Goal: Task Accomplishment & Management: Manage account settings

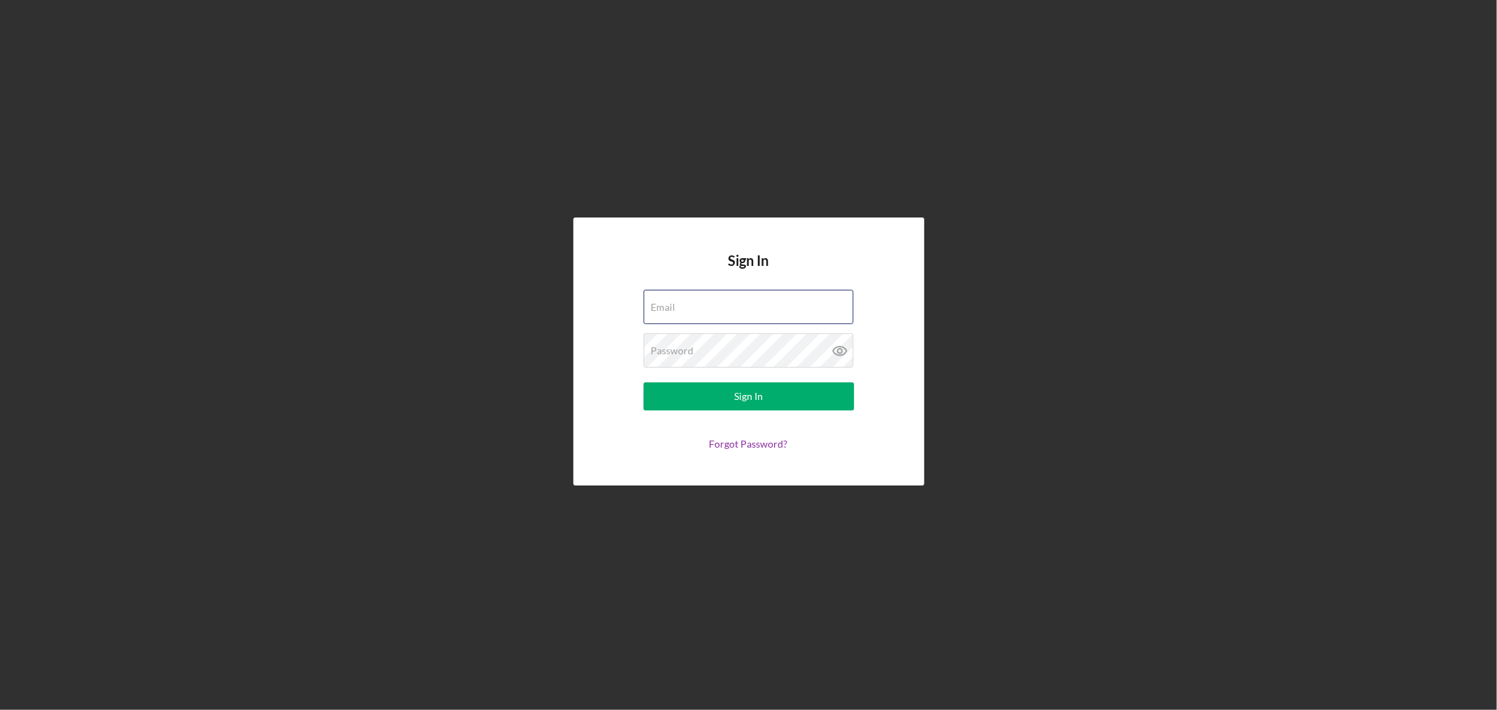
type input "[EMAIL_ADDRESS][DOMAIN_NAME]"
click at [770, 412] on form "Email [EMAIL_ADDRESS][DOMAIN_NAME] Password Sign In Forgot Password?" at bounding box center [748, 370] width 281 height 160
click at [769, 404] on button "Sign In" at bounding box center [748, 396] width 211 height 28
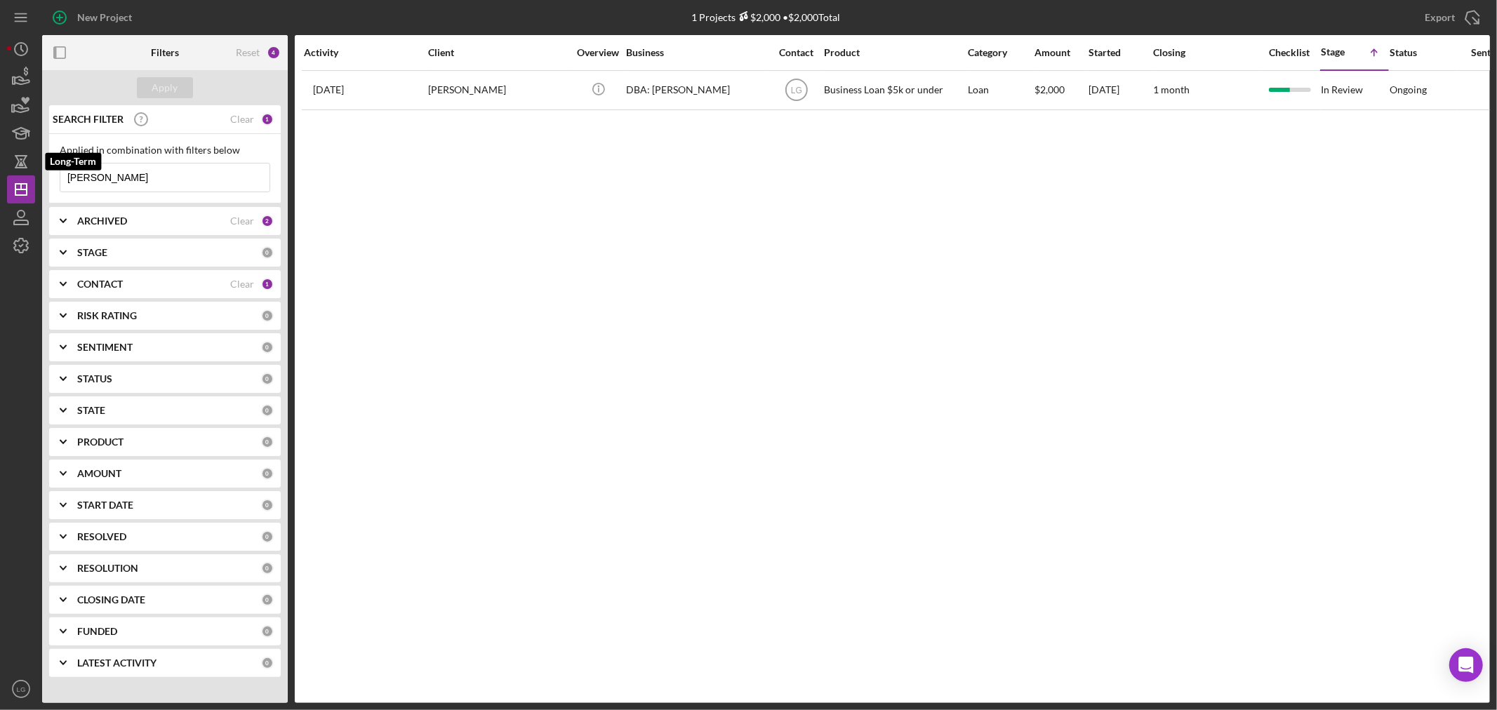
drag, startPoint x: 192, startPoint y: 178, endPoint x: 1, endPoint y: 176, distance: 190.9
click at [1, 176] on div "New Project 1 Projects $2,000 • $2,000 Total [PERSON_NAME] Export Icon/Export F…" at bounding box center [748, 355] width 1497 height 710
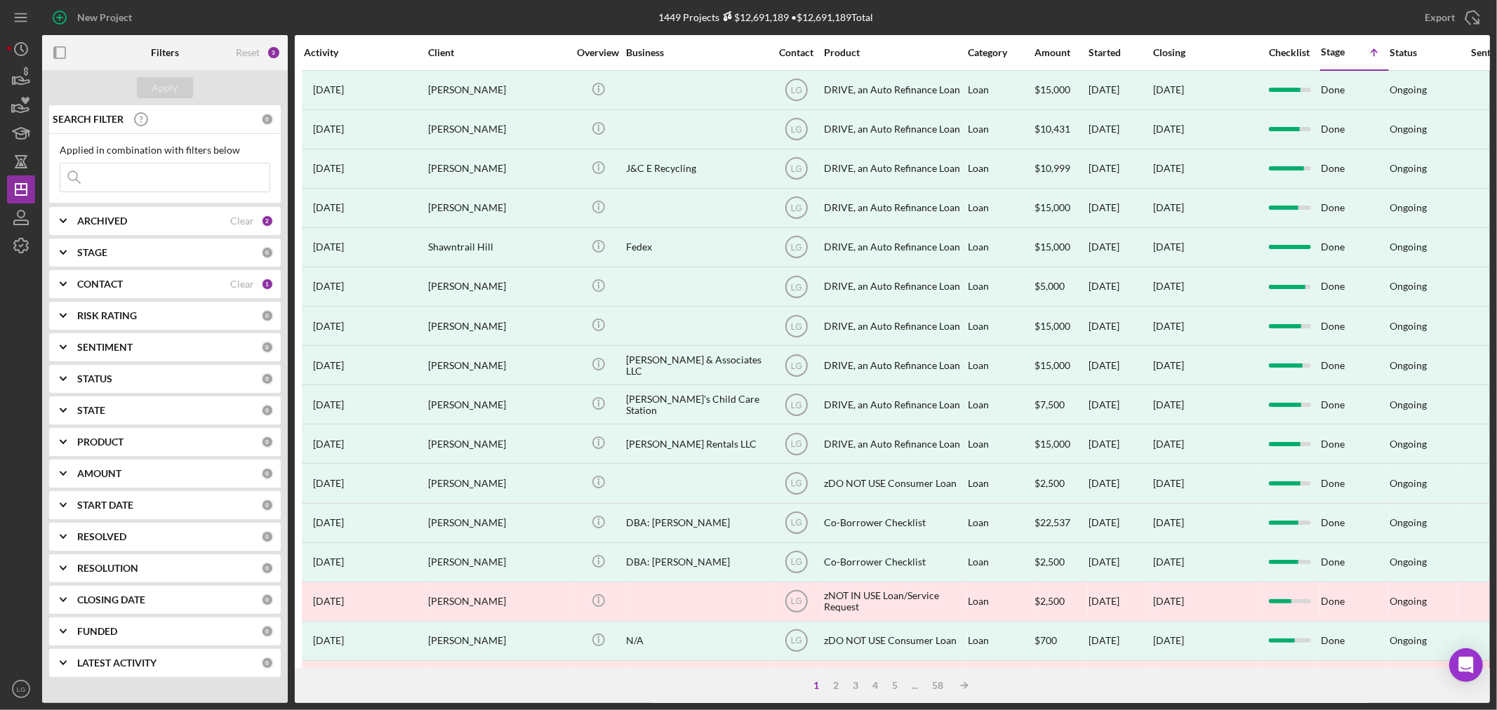
click at [175, 221] on div "ARCHIVED" at bounding box center [153, 220] width 153 height 11
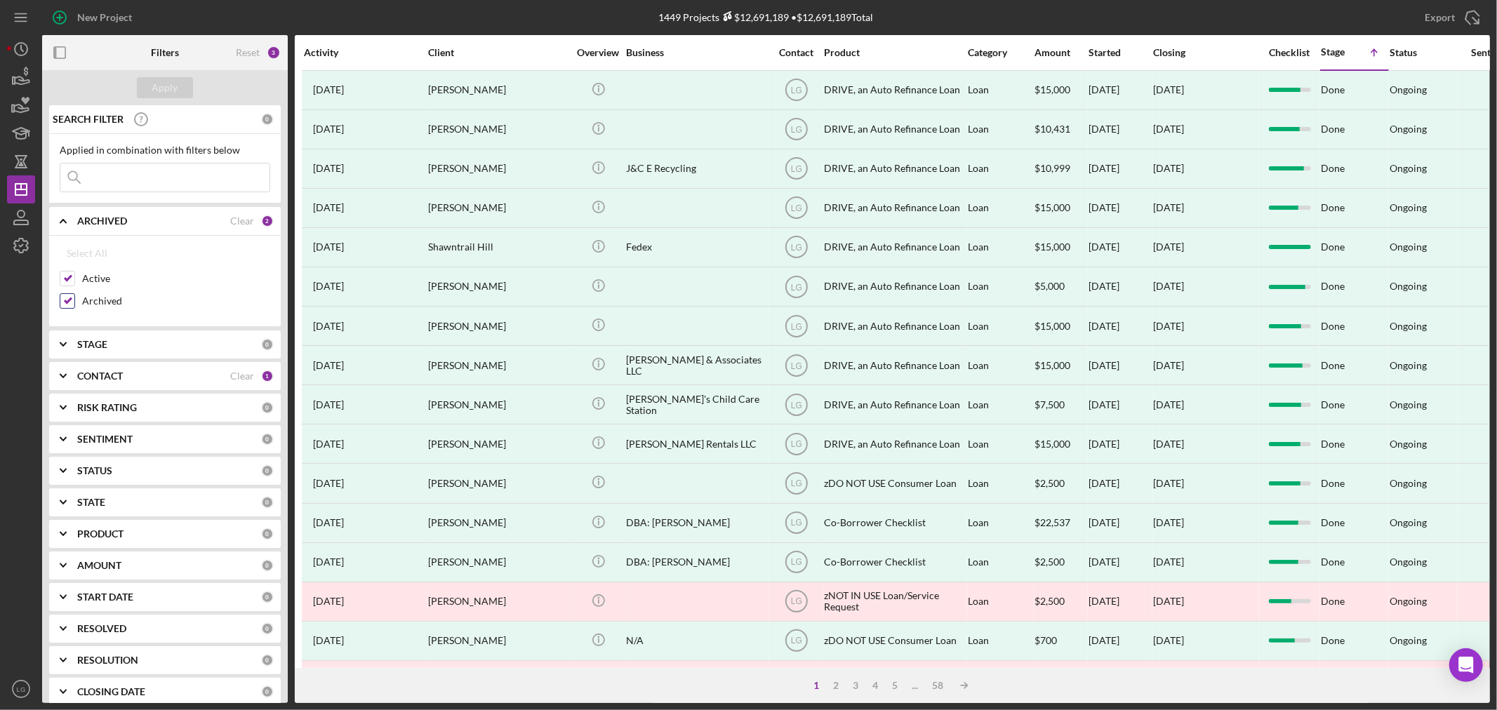
click at [63, 305] on input "Archived" at bounding box center [67, 301] width 14 height 14
checkbox input "false"
click at [173, 87] on div "Apply" at bounding box center [165, 87] width 26 height 21
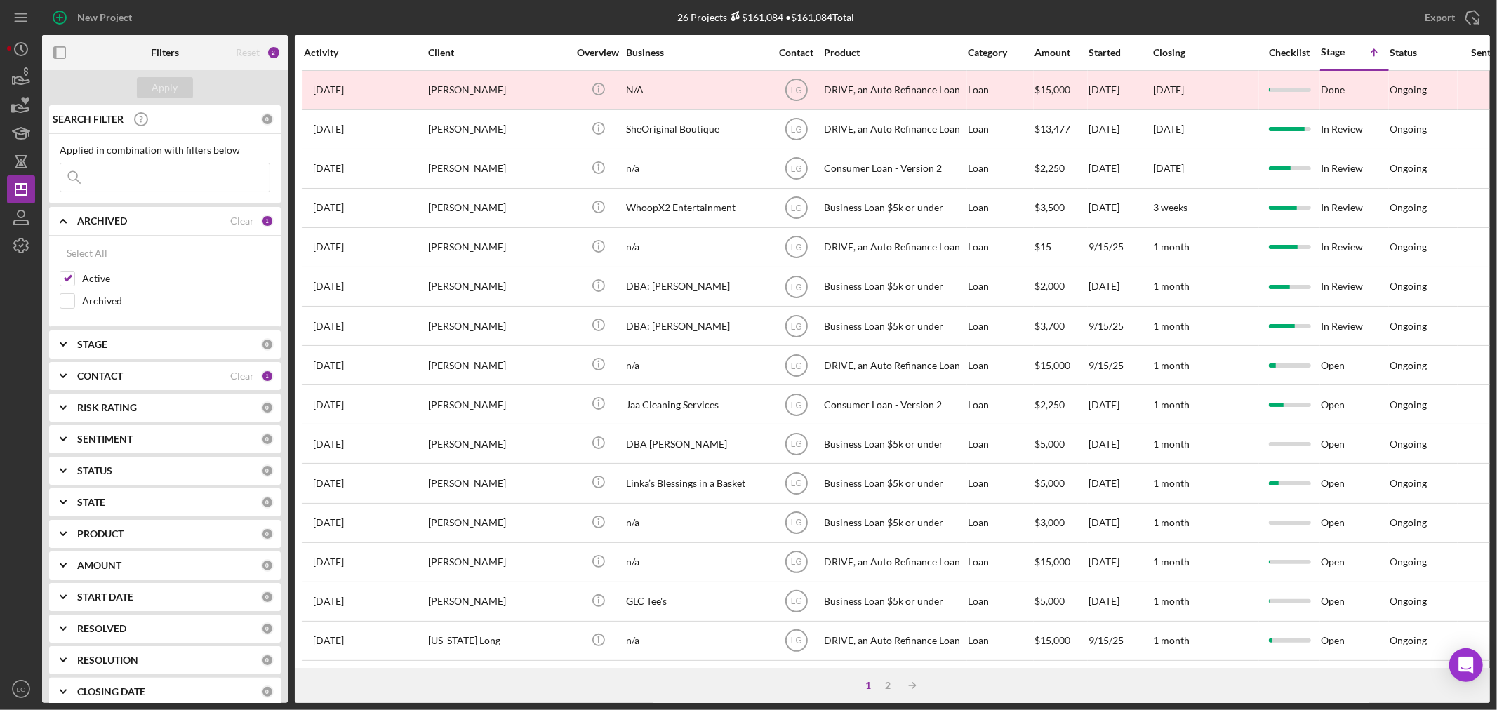
click at [333, 50] on div "Activity" at bounding box center [365, 52] width 123 height 11
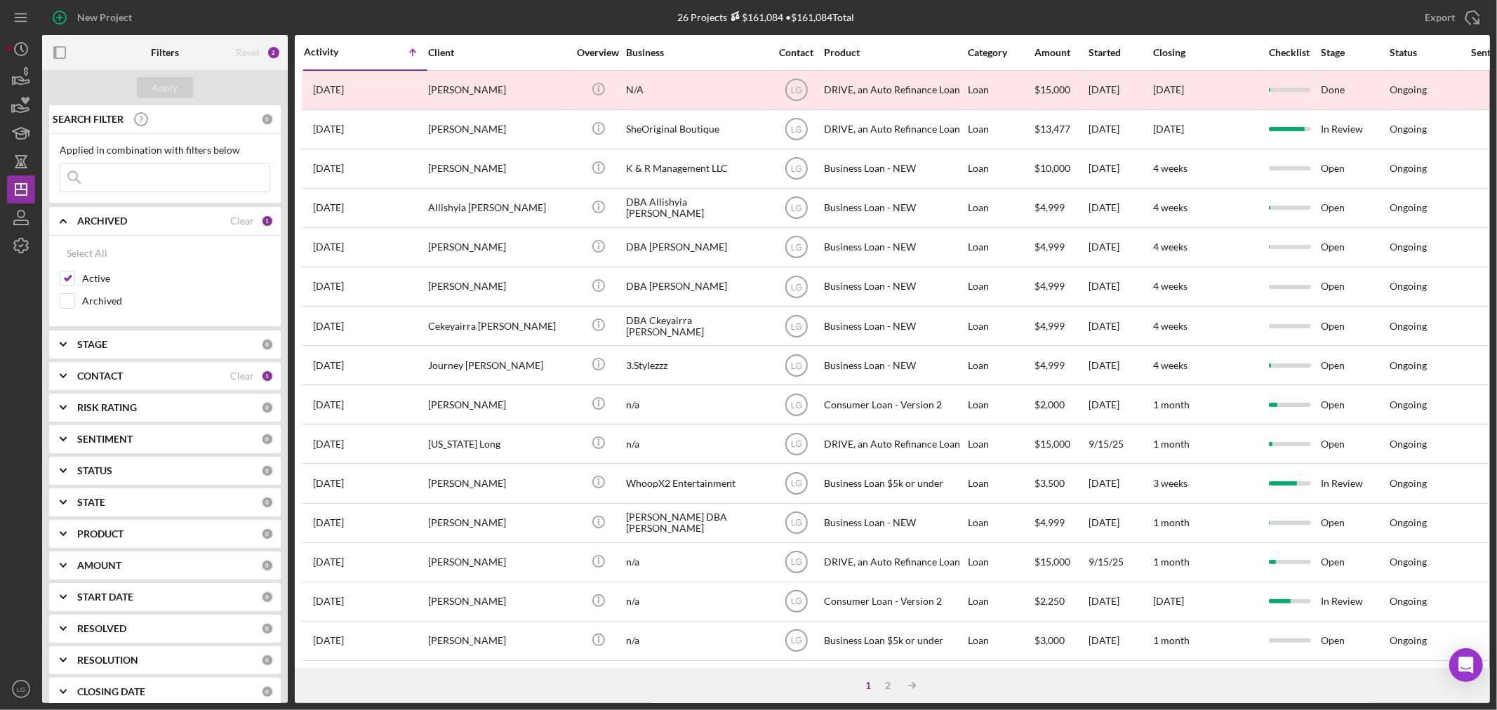
click at [328, 50] on div "Activity" at bounding box center [335, 51] width 62 height 11
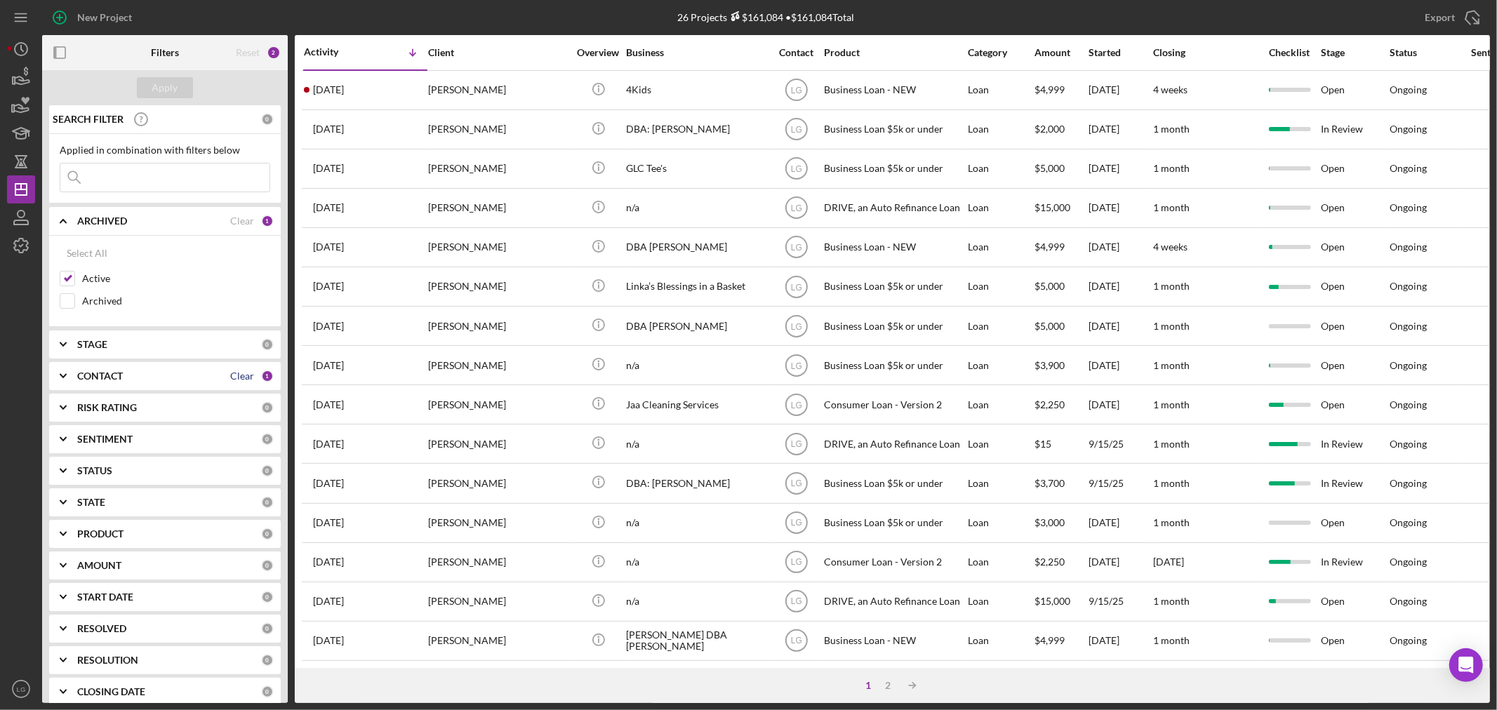
click at [243, 377] on div "Clear" at bounding box center [242, 375] width 24 height 11
click at [163, 97] on div "Apply" at bounding box center [165, 87] width 26 height 21
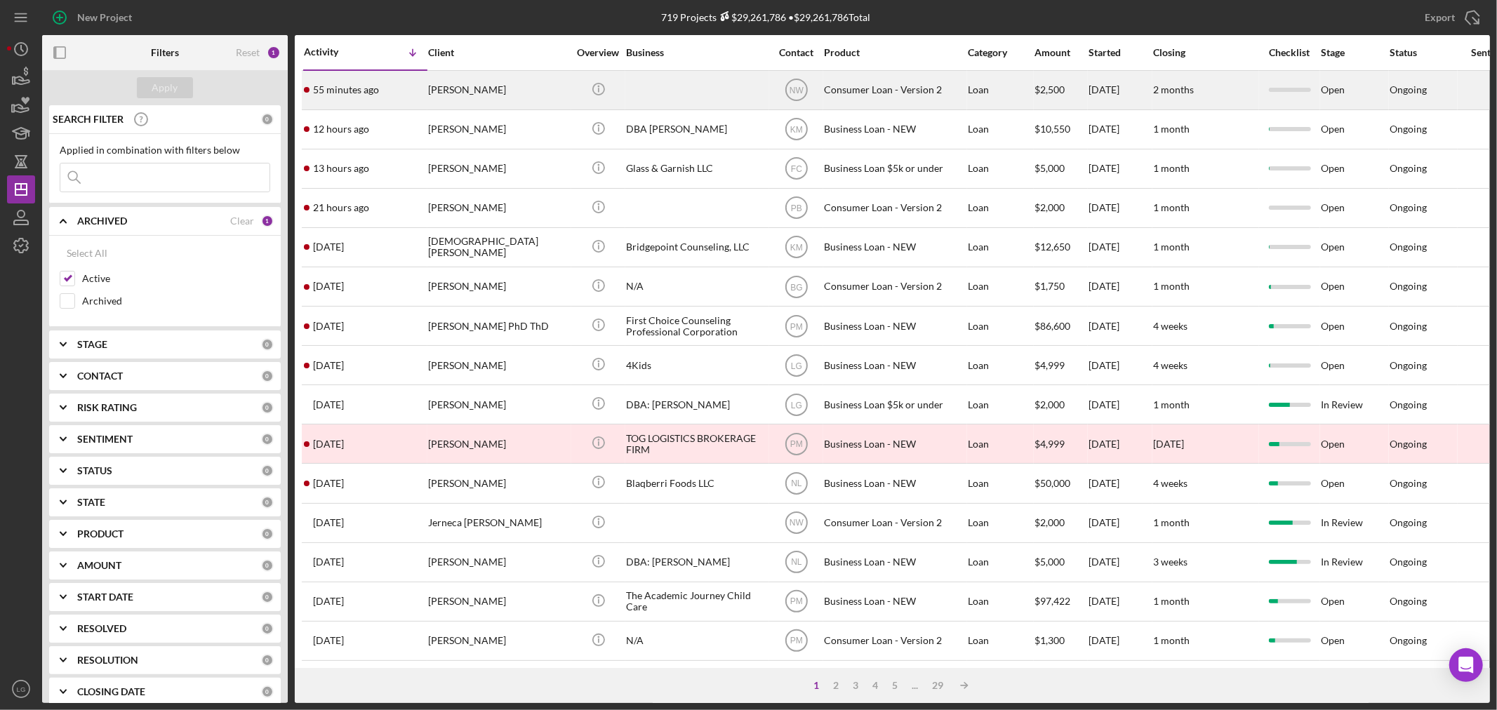
click at [421, 88] on div "55 minutes ago [PERSON_NAME]" at bounding box center [365, 90] width 123 height 37
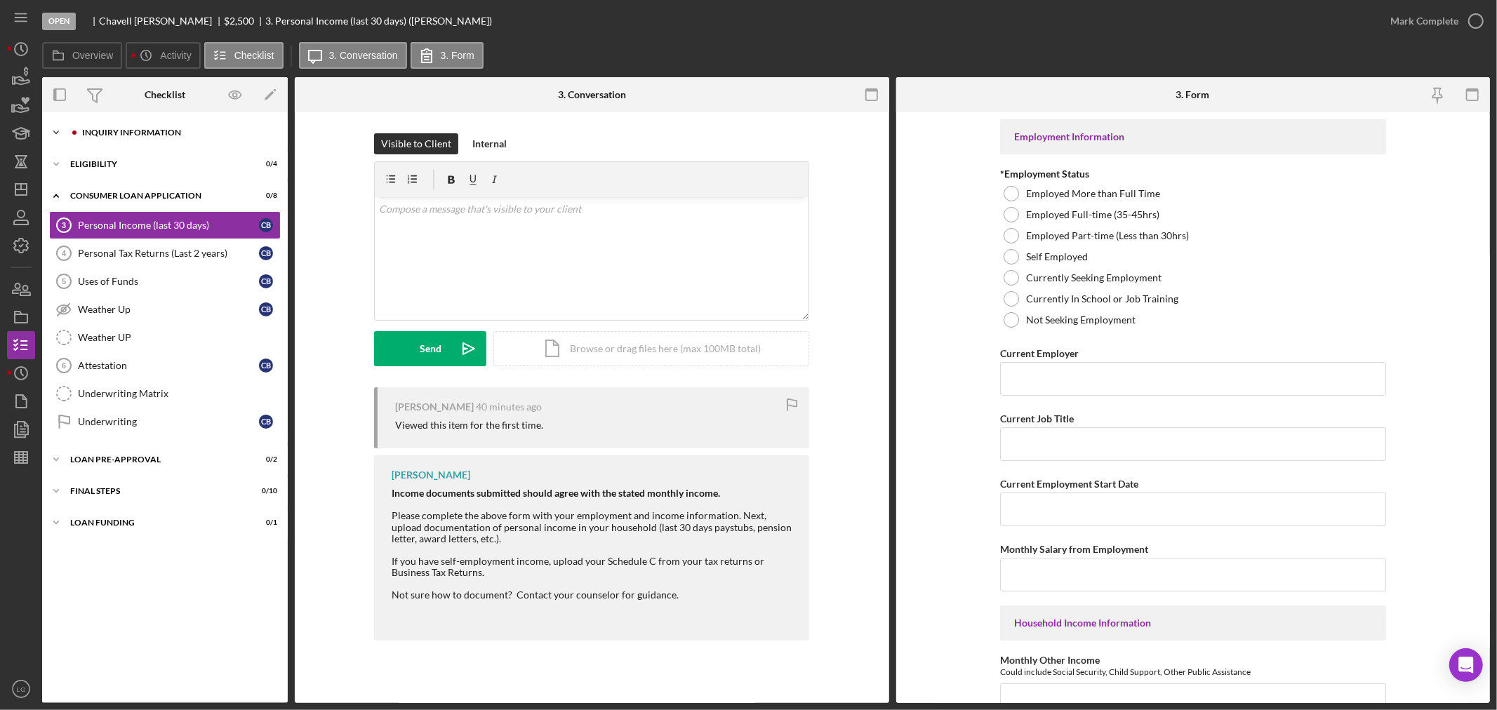
click at [164, 132] on div "Inquiry Information" at bounding box center [176, 132] width 188 height 8
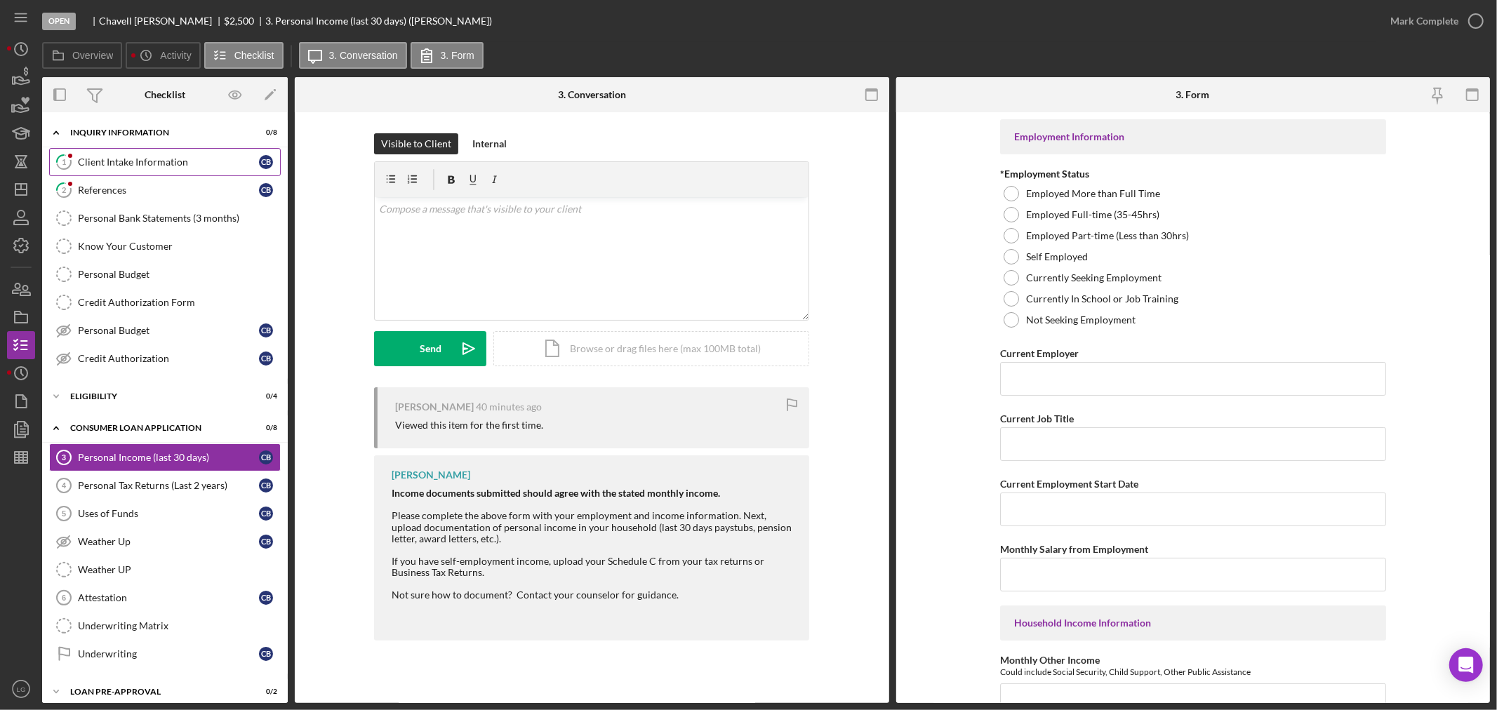
click at [154, 155] on link "1 Client Intake Information C B" at bounding box center [165, 162] width 232 height 28
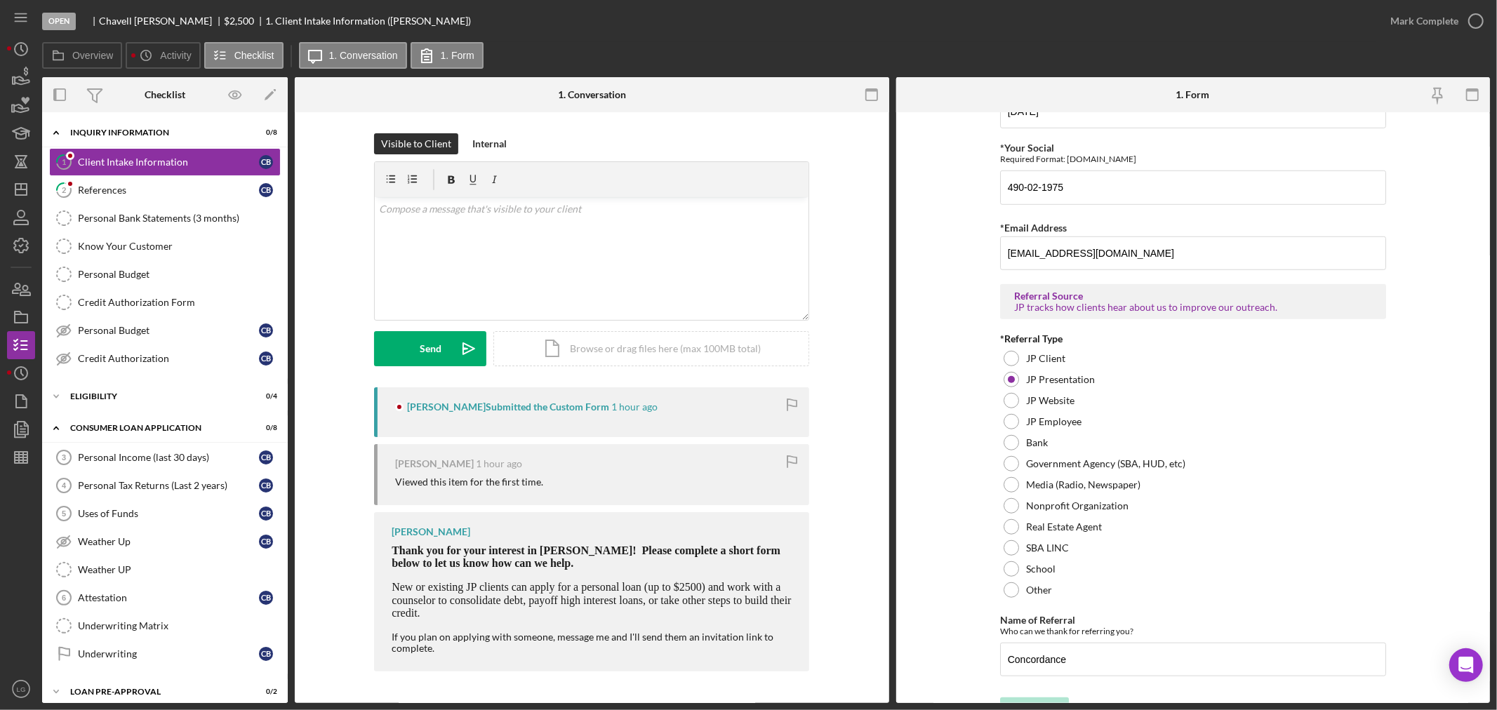
scroll to position [884, 0]
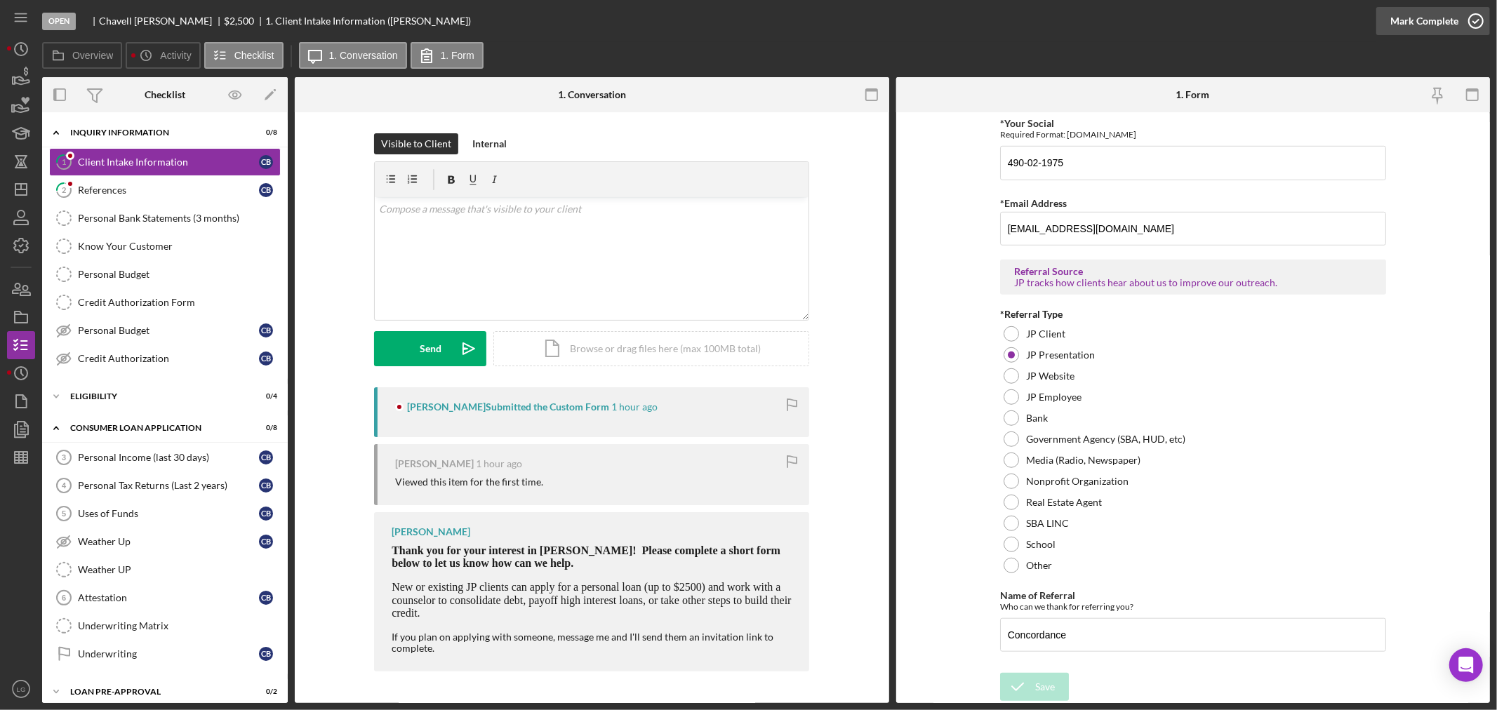
click at [1394, 25] on div "Mark Complete" at bounding box center [1424, 21] width 68 height 28
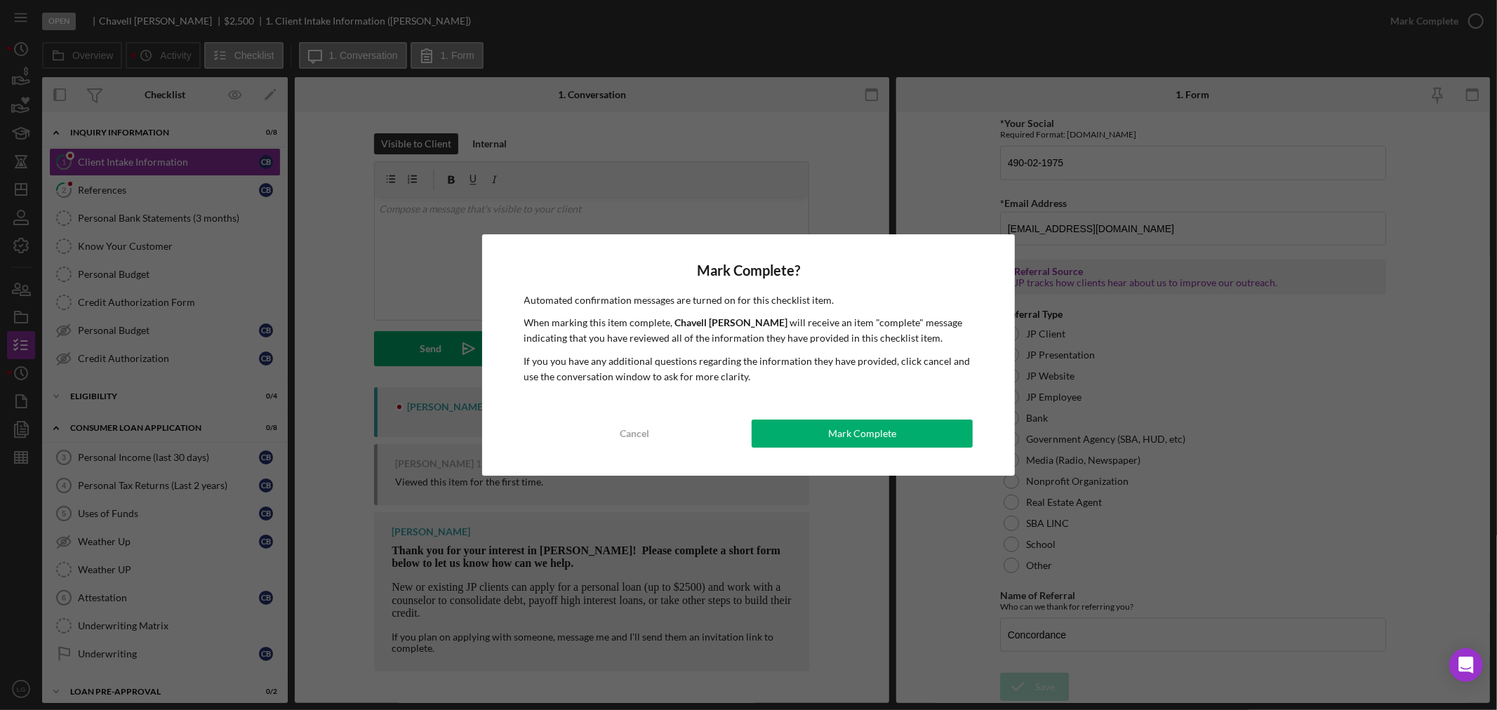
click at [926, 418] on div "Mark Complete? Automated confirmation messages are turned on for this checklist…" at bounding box center [748, 355] width 533 height 242
click at [921, 427] on button "Mark Complete" at bounding box center [862, 434] width 221 height 28
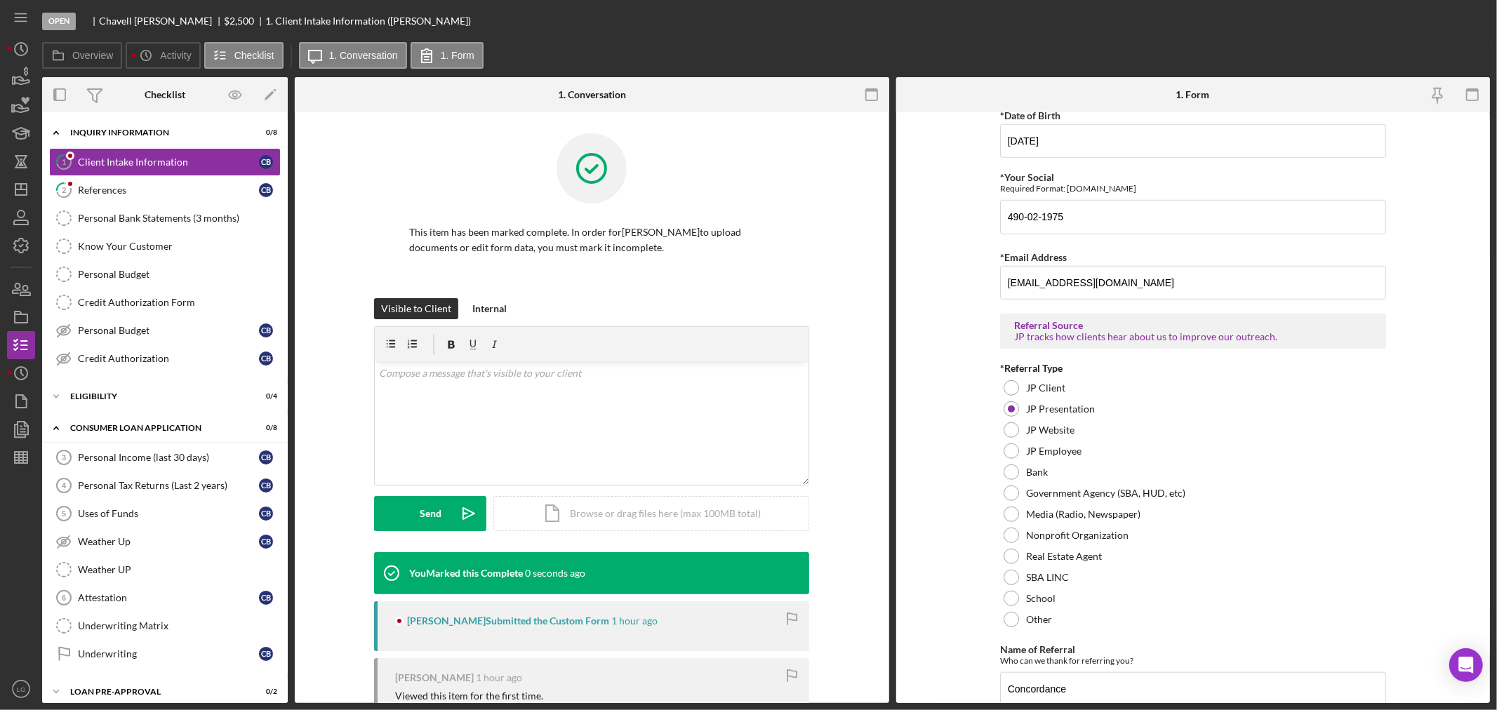
scroll to position [940, 0]
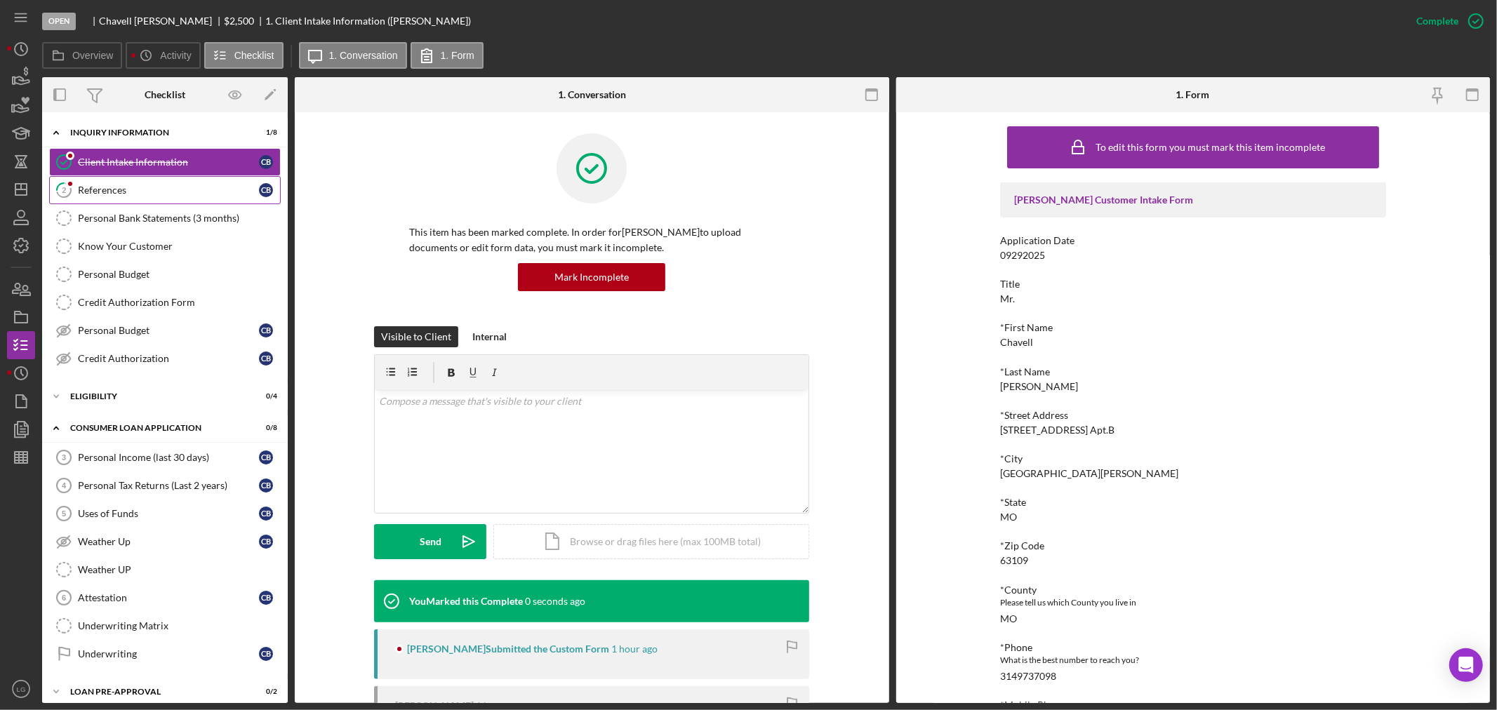
click at [143, 183] on link "2 References C B" at bounding box center [165, 190] width 232 height 28
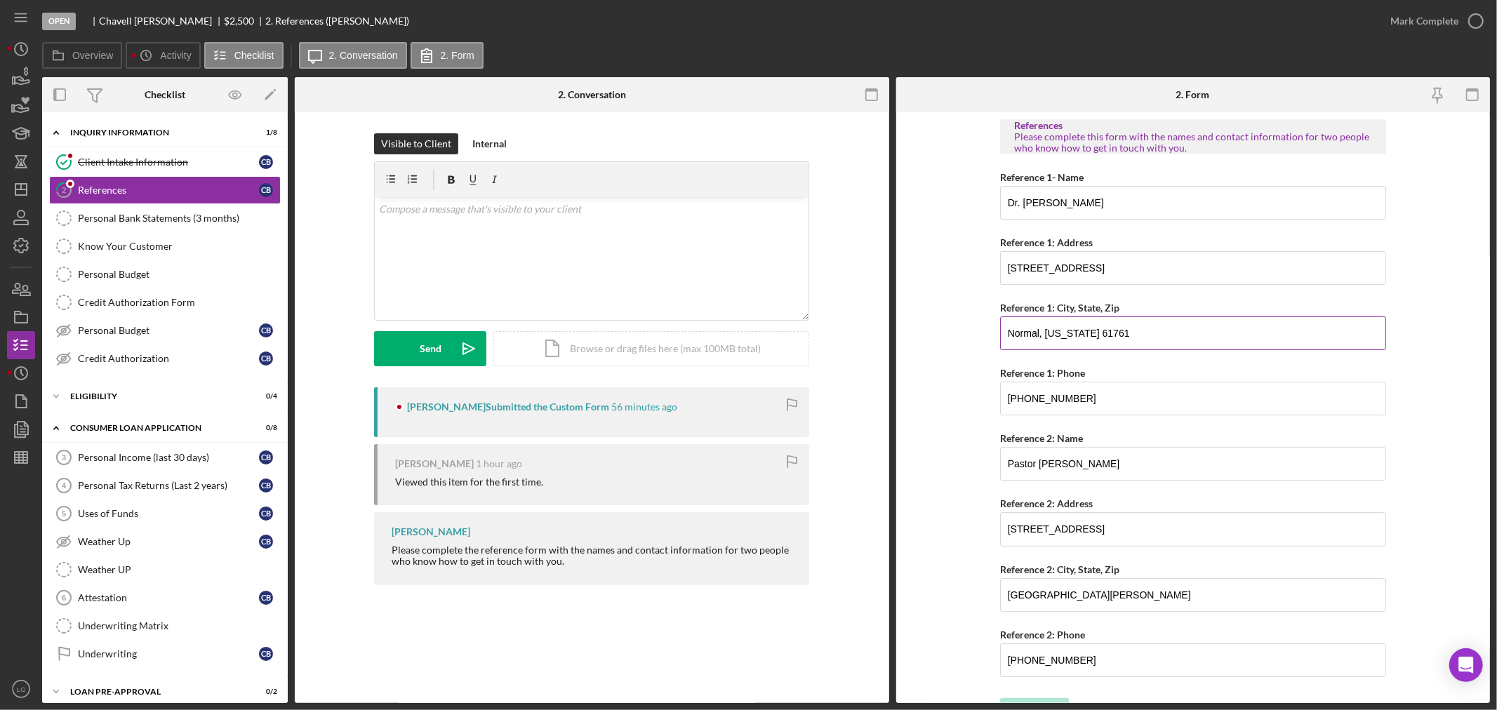
scroll to position [26, 0]
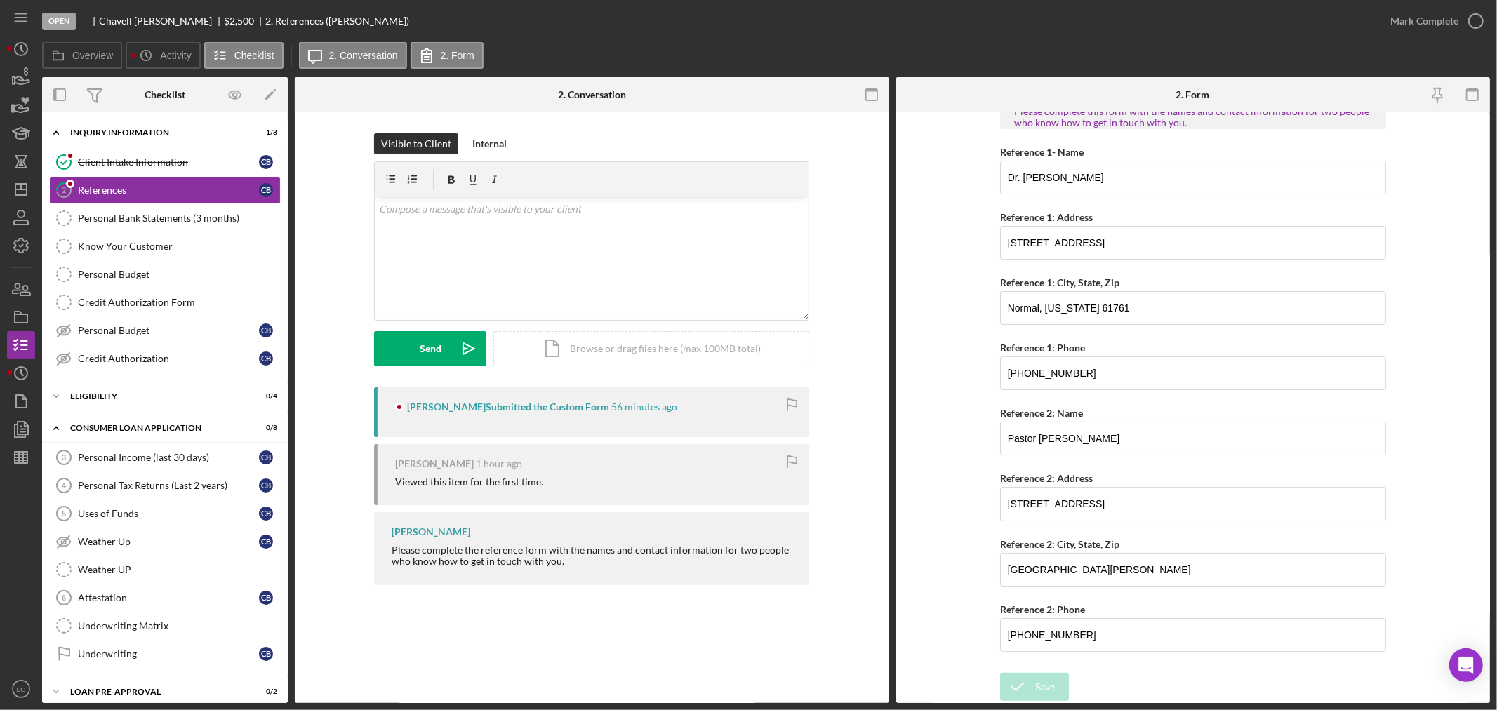
click at [1457, 6] on div "Mark Complete" at bounding box center [1433, 21] width 114 height 42
click at [1457, 14] on button "Mark Complete" at bounding box center [1433, 21] width 114 height 28
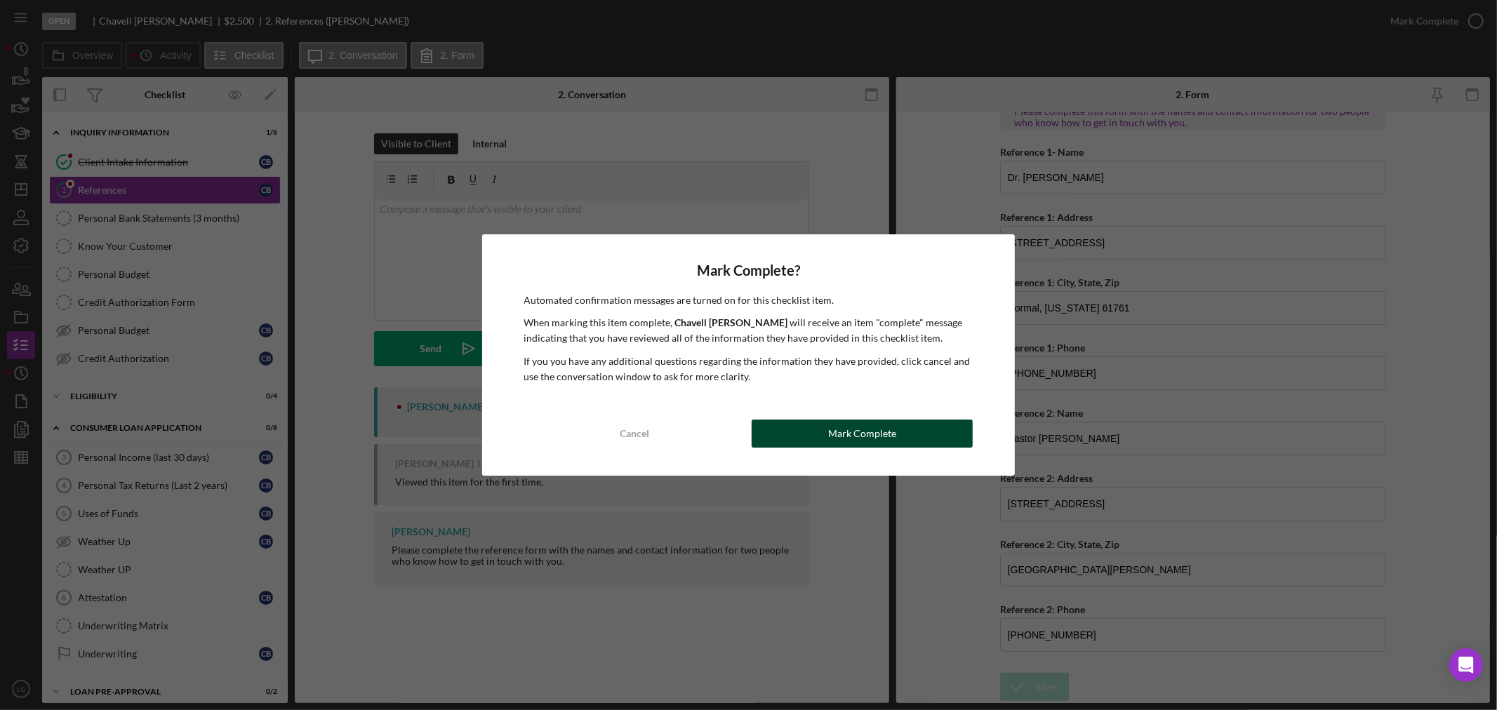
click at [876, 431] on div "Mark Complete" at bounding box center [862, 434] width 68 height 28
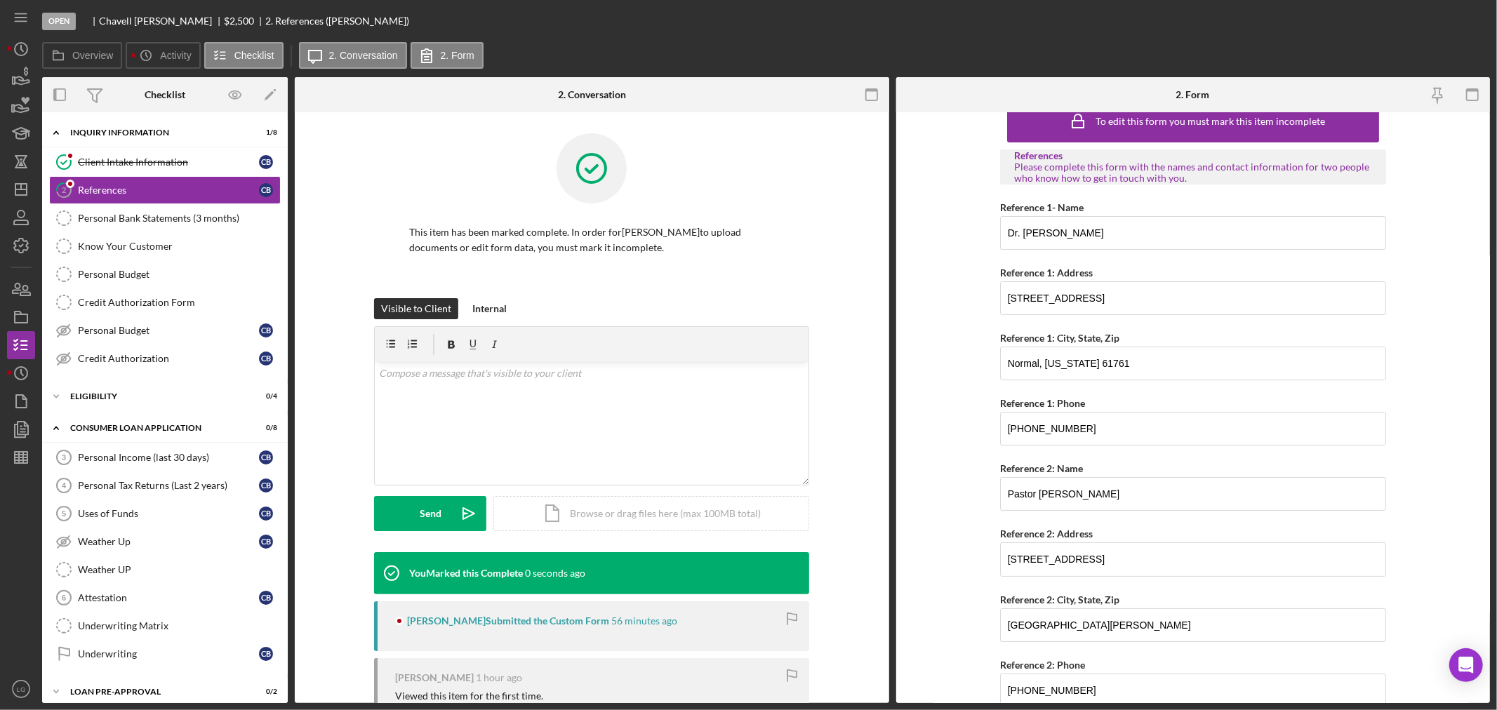
scroll to position [82, 0]
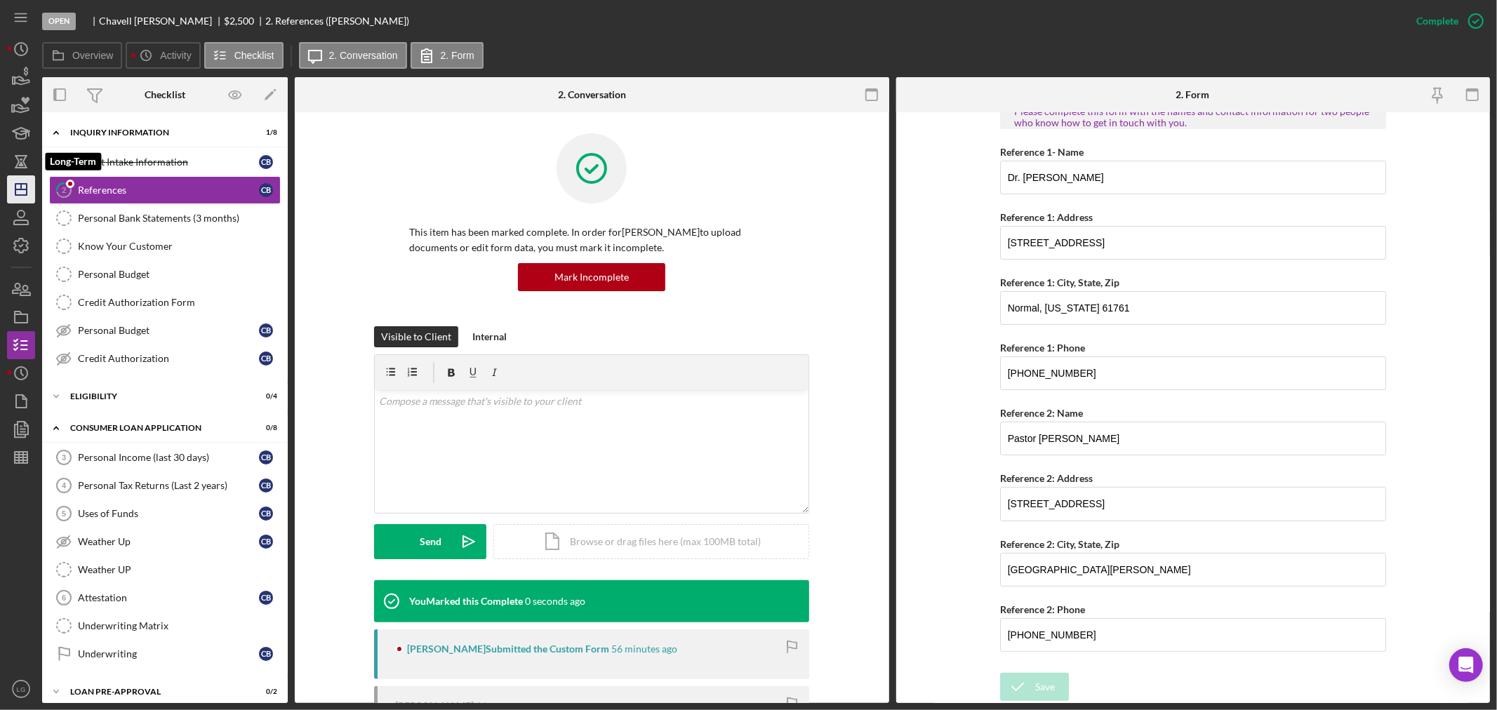
click at [23, 181] on icon "Icon/Dashboard" at bounding box center [21, 189] width 35 height 35
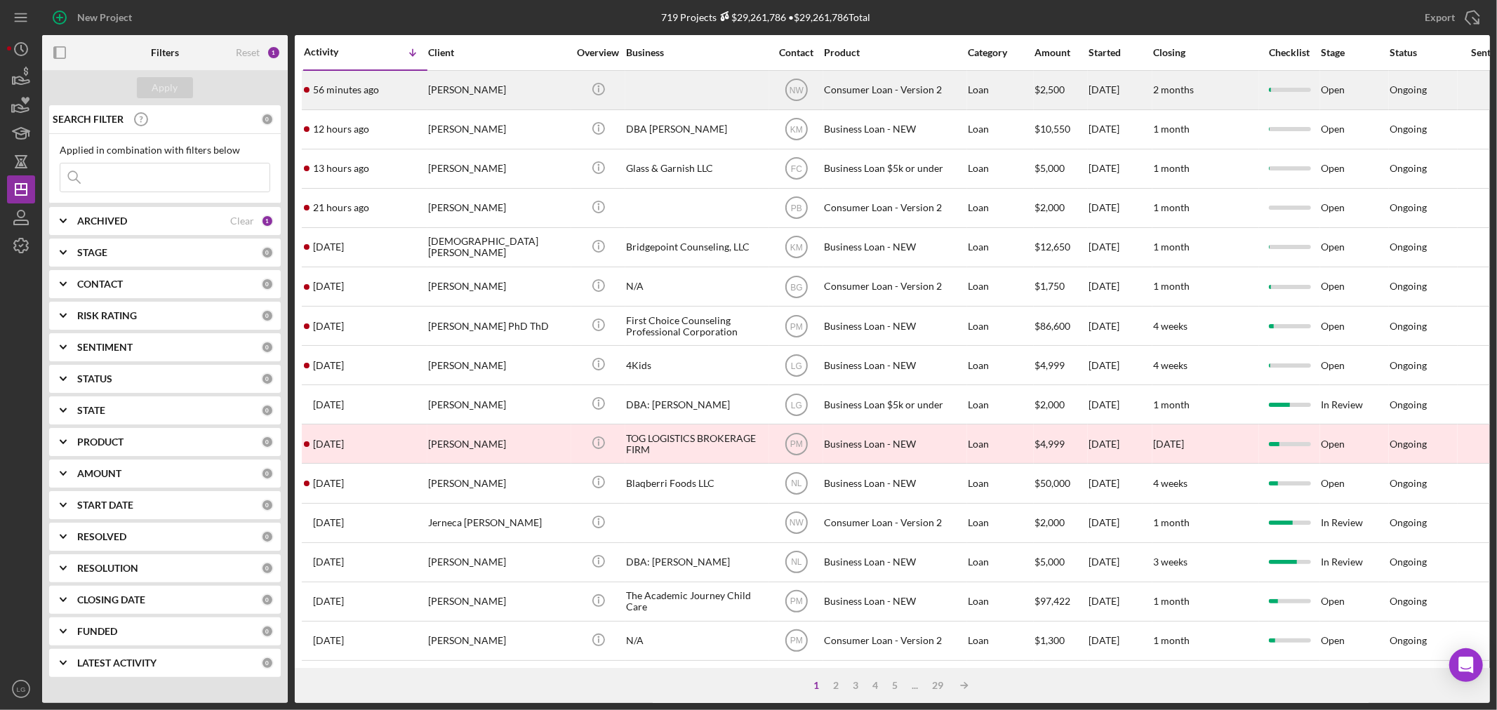
click at [484, 92] on div "[PERSON_NAME]" at bounding box center [498, 90] width 140 height 37
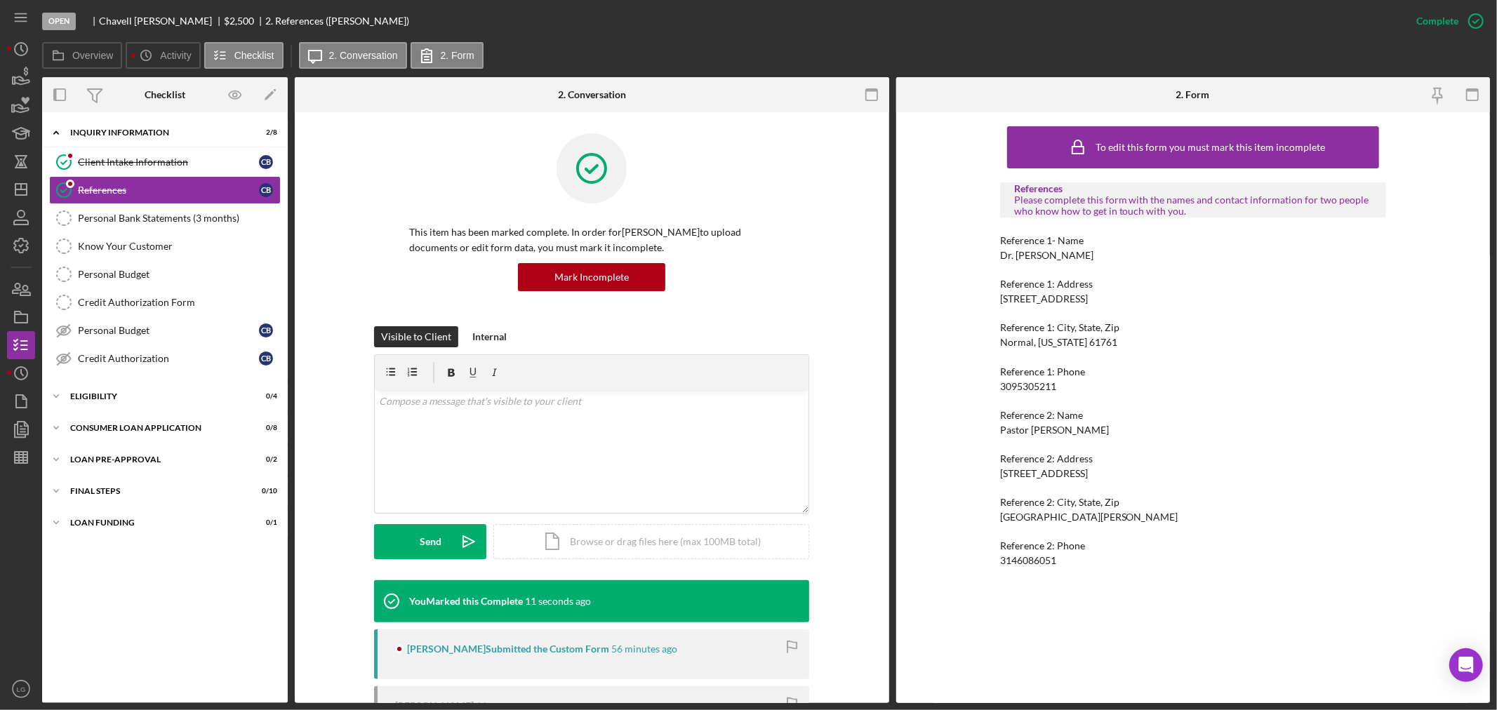
scroll to position [152, 0]
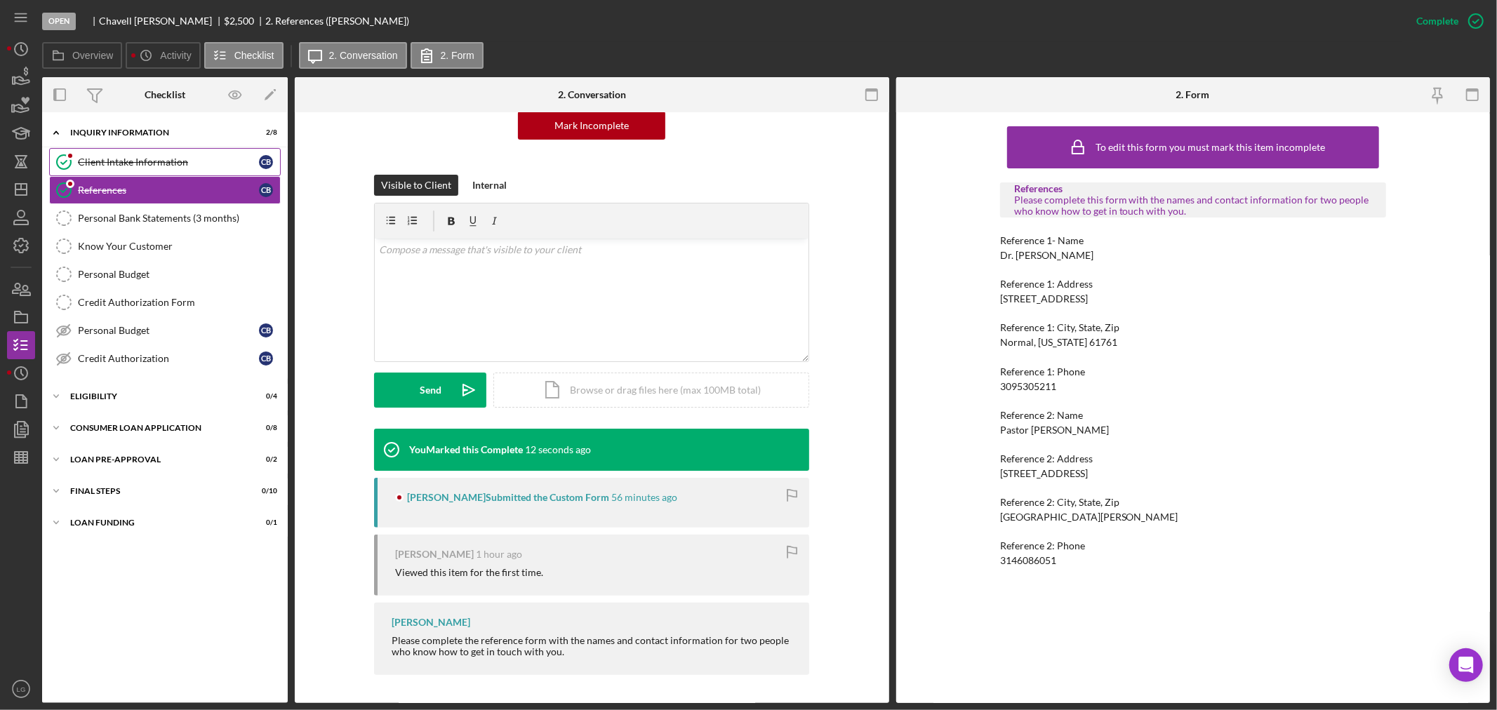
click at [145, 149] on link "Client Intake Information Client Intake Information C B" at bounding box center [165, 162] width 232 height 28
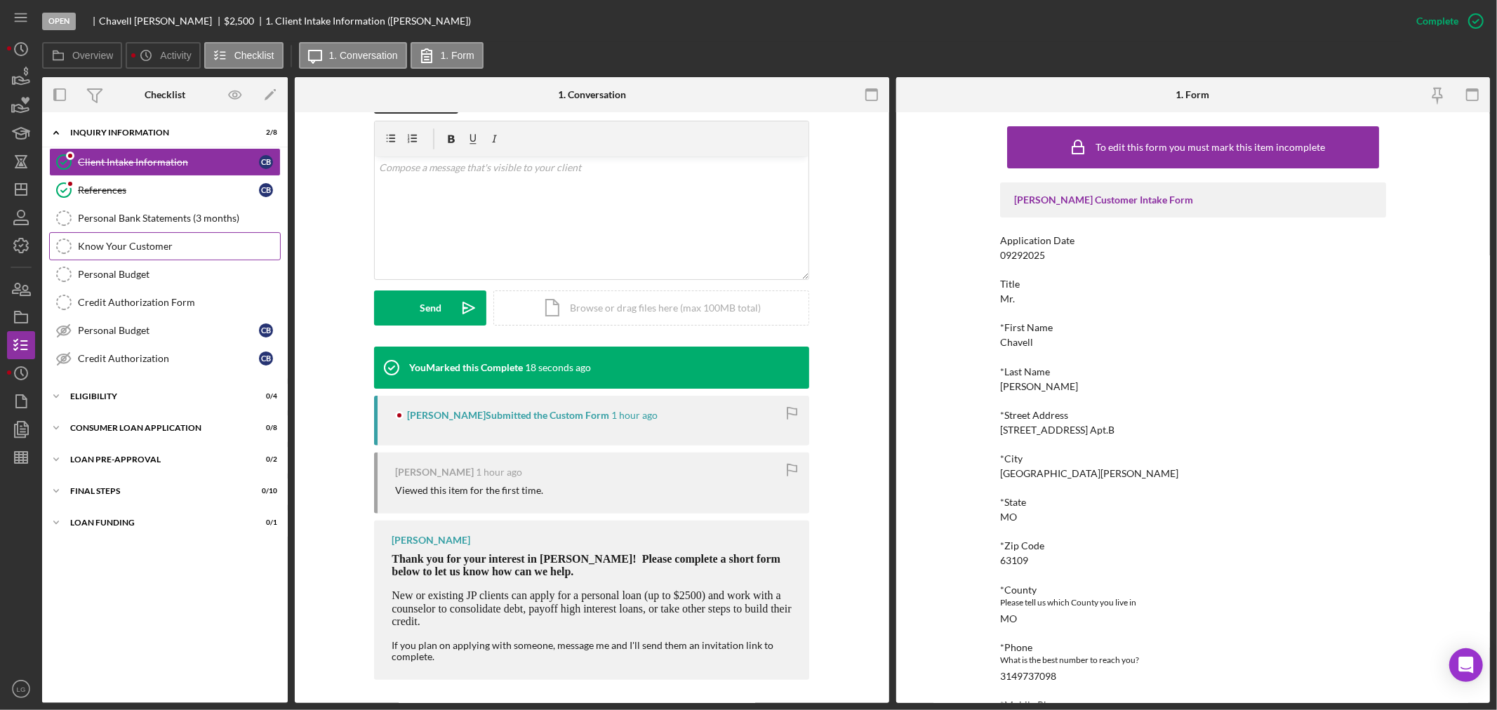
scroll to position [239, 0]
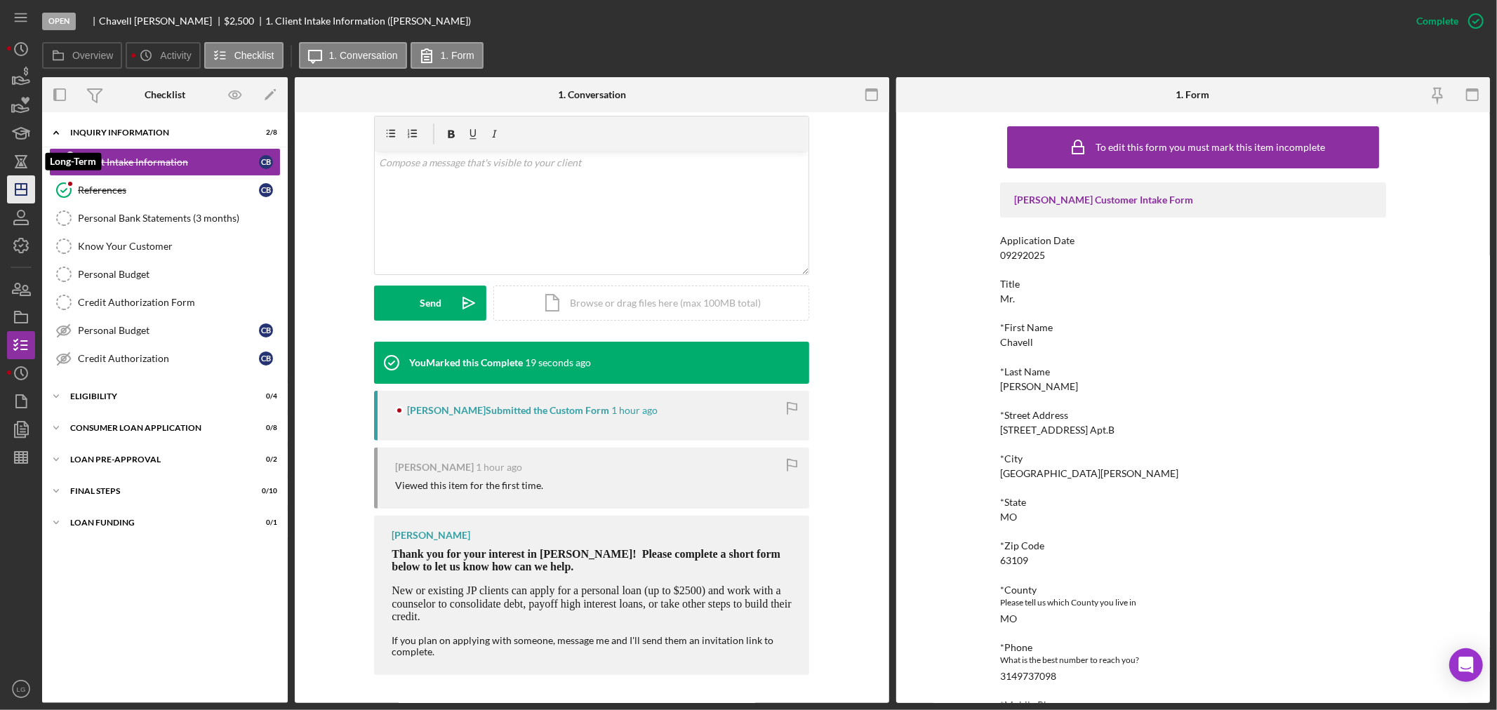
click at [25, 180] on icon "Icon/Dashboard" at bounding box center [21, 189] width 35 height 35
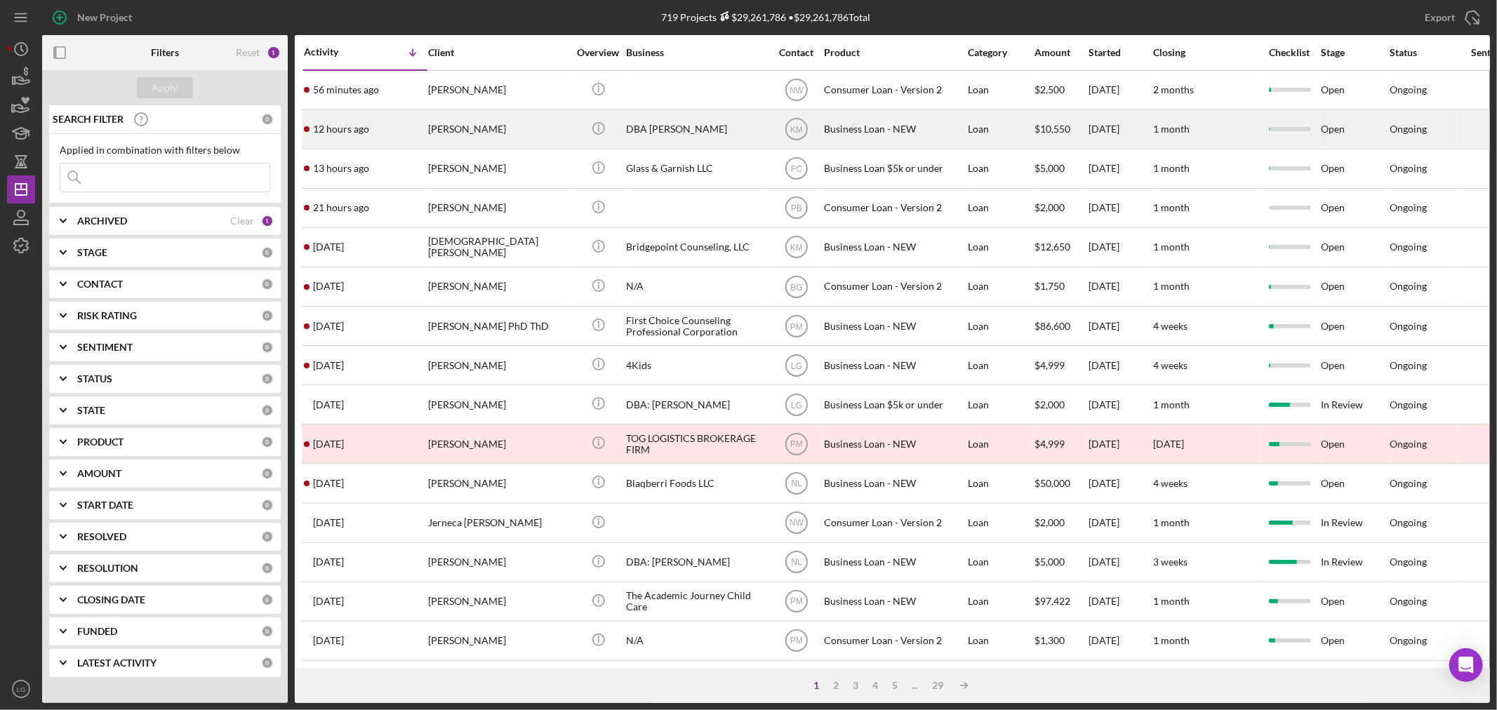
click at [441, 123] on div "[PERSON_NAME]" at bounding box center [498, 129] width 140 height 37
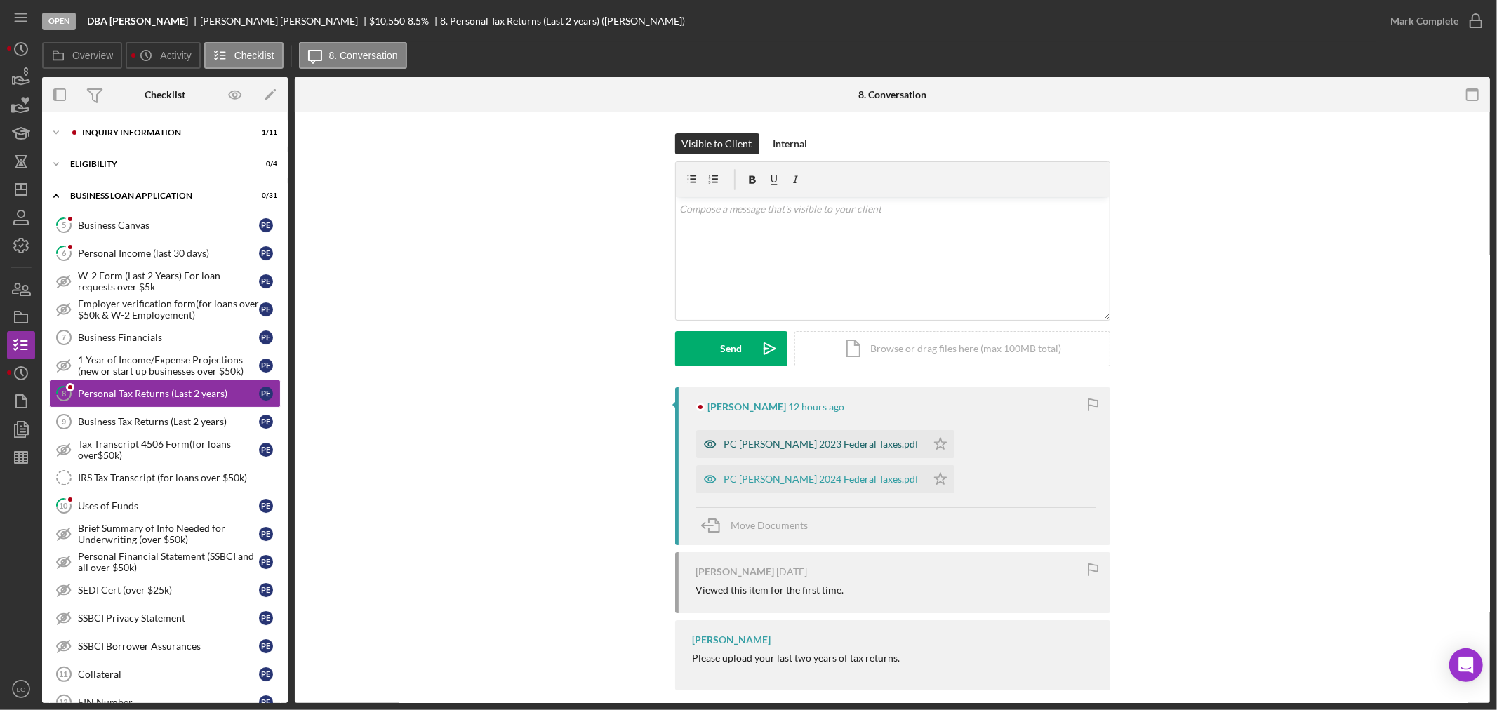
click at [826, 440] on div "PC [PERSON_NAME] 2023 Federal Taxes.pdf" at bounding box center [821, 444] width 195 height 11
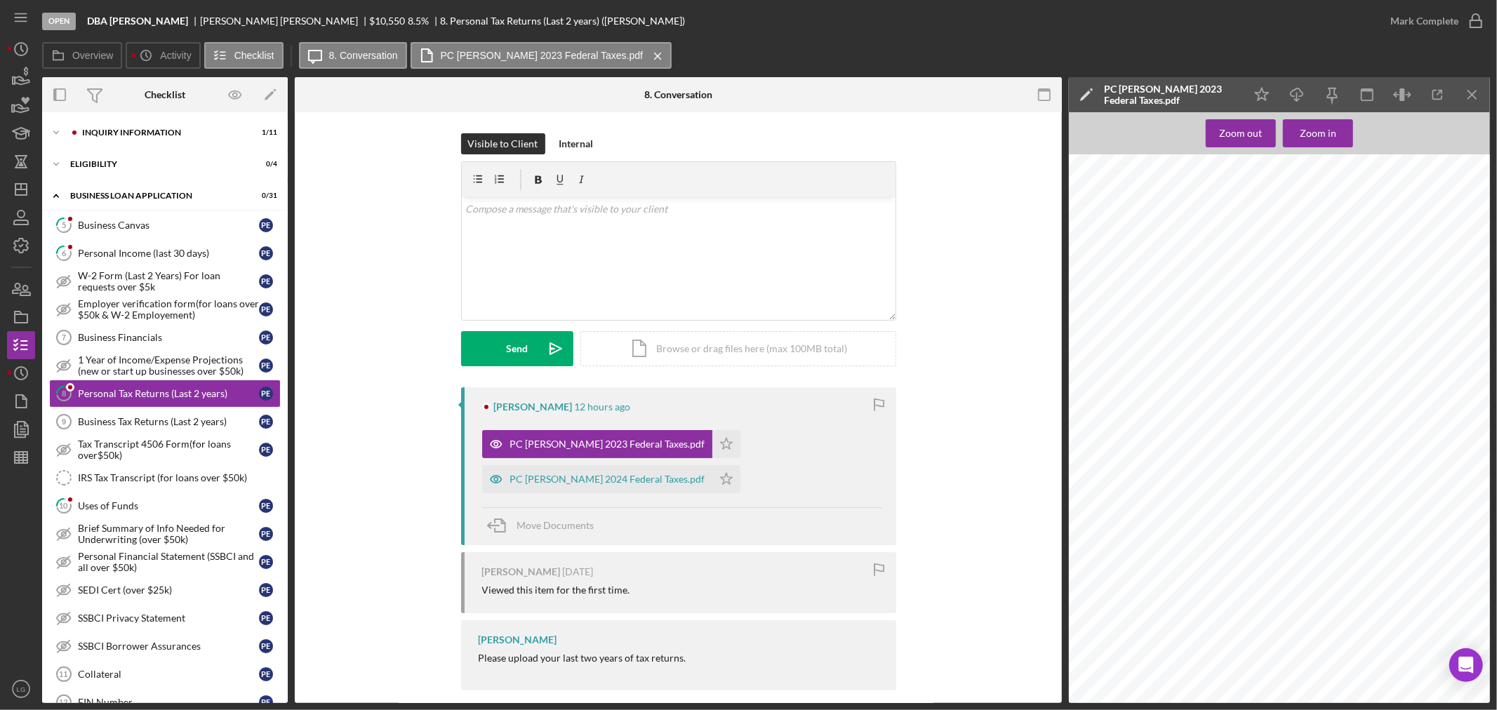
scroll to position [780, 0]
click at [720, 448] on polygon "button" at bounding box center [726, 443] width 12 height 11
click at [586, 487] on div "PC [PERSON_NAME] 2024 Federal Taxes.pdf" at bounding box center [597, 479] width 230 height 28
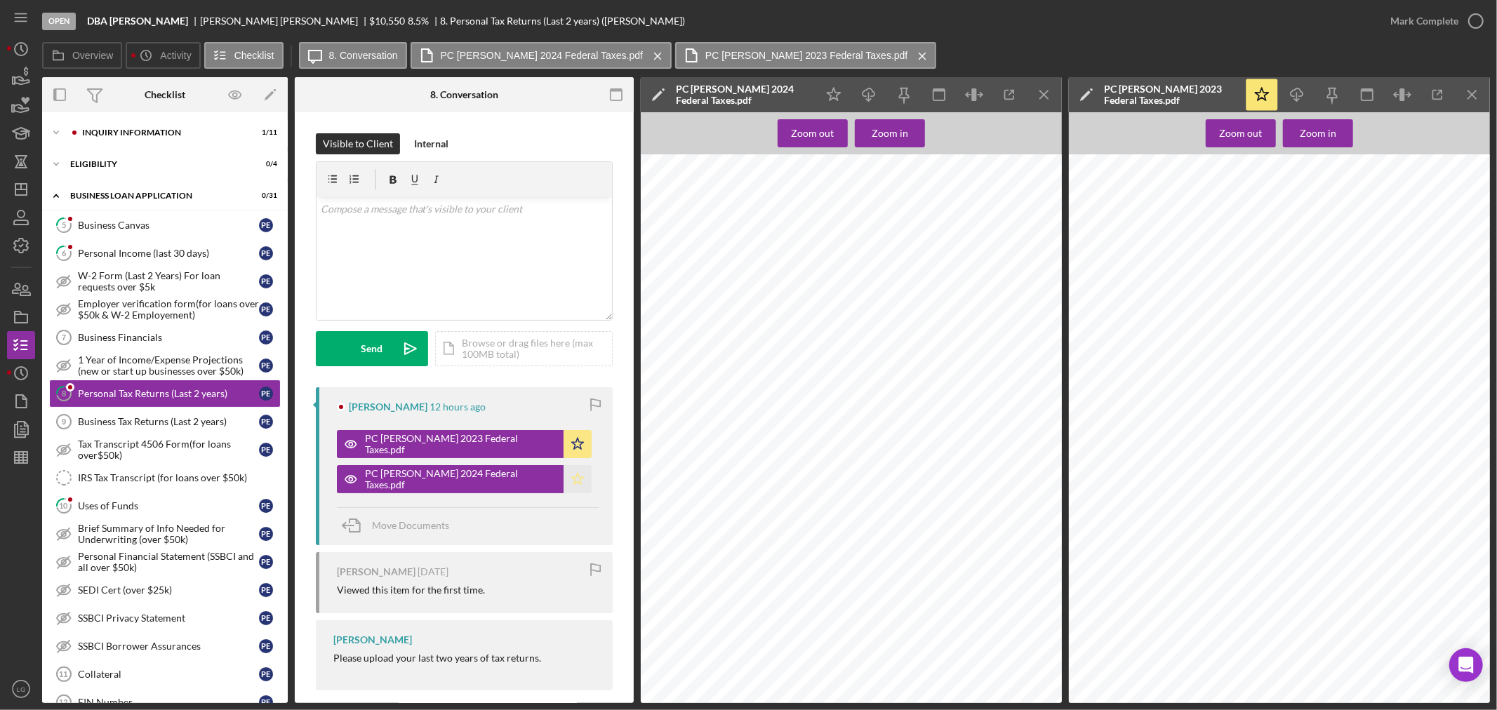
click at [563, 478] on icon "Icon/Star" at bounding box center [577, 479] width 28 height 28
click at [1419, 24] on div "Mark Complete" at bounding box center [1424, 21] width 68 height 28
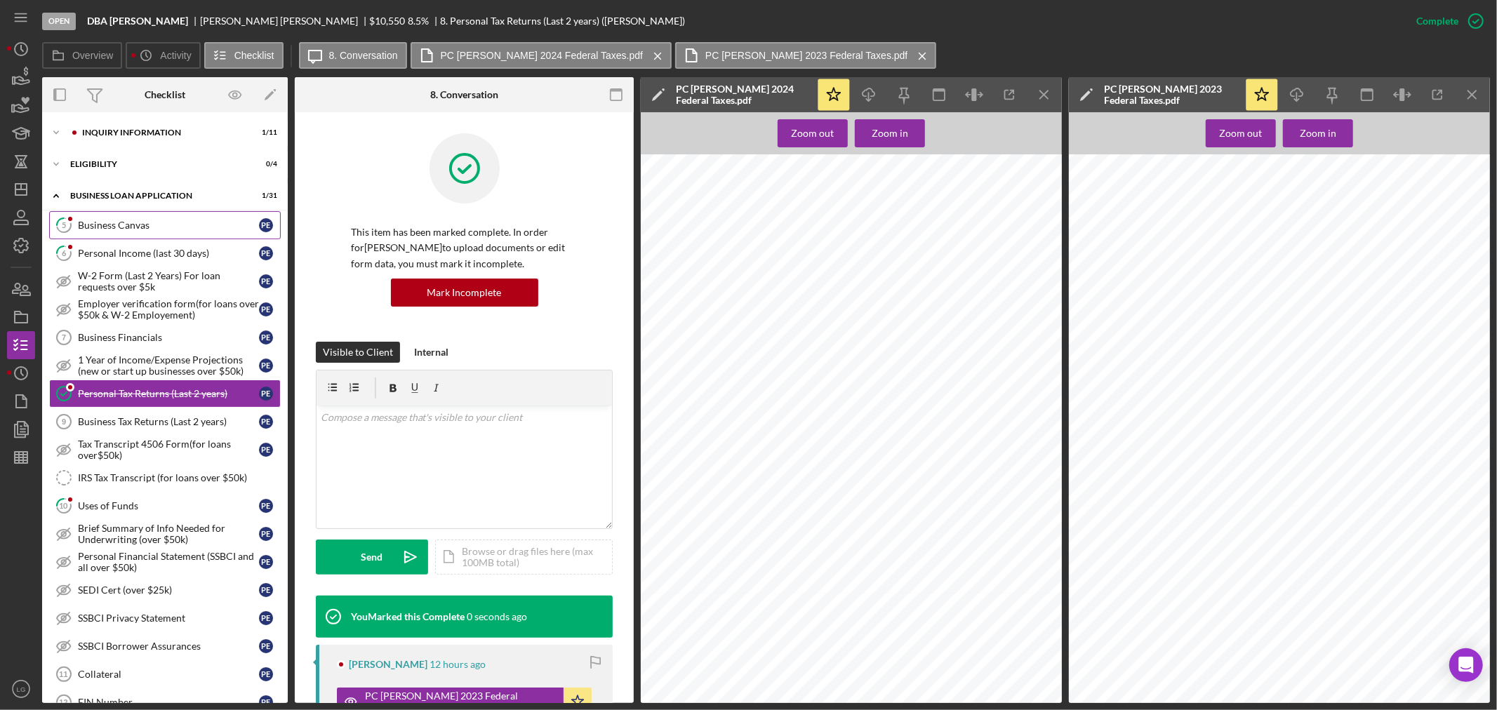
click at [128, 232] on link "5 Business Canvas P E" at bounding box center [165, 225] width 232 height 28
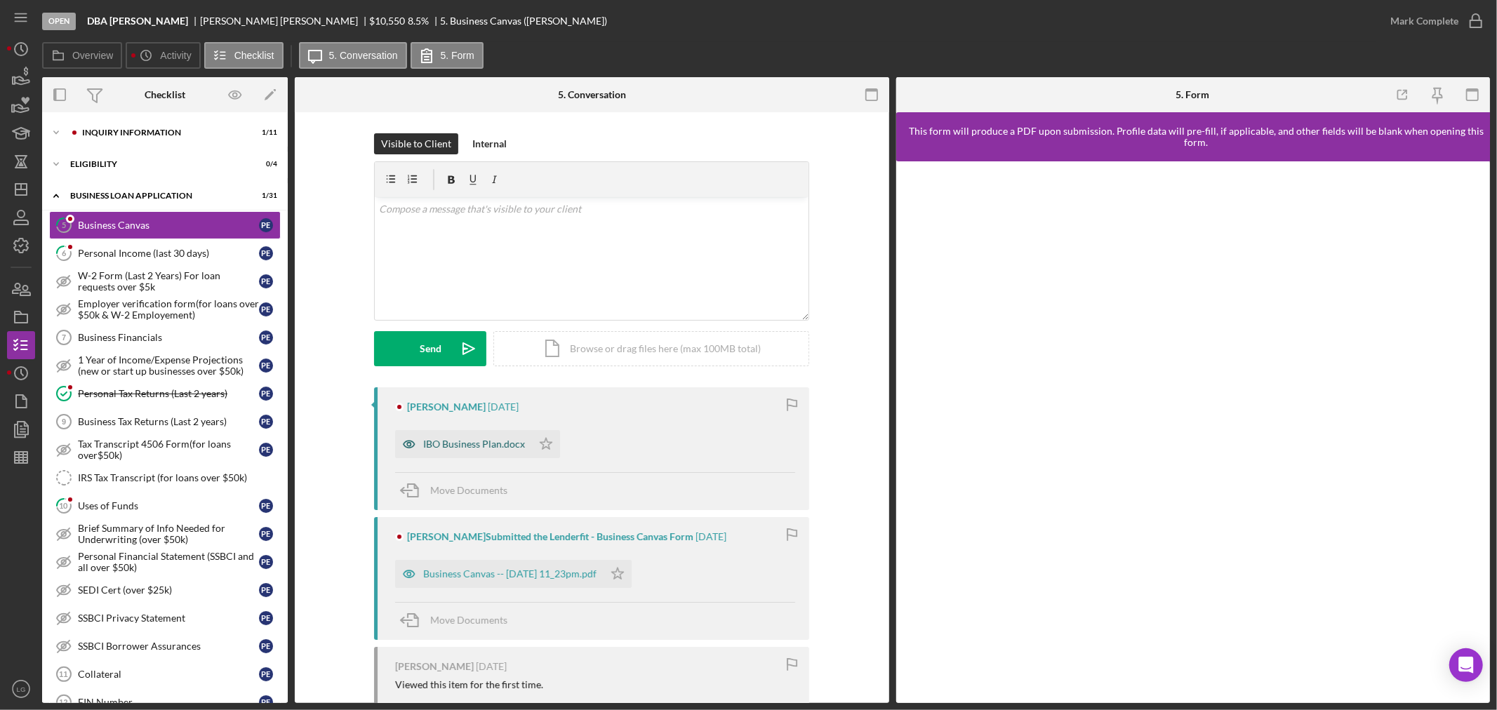
click at [458, 443] on div "IBO Business Plan.docx" at bounding box center [474, 444] width 102 height 11
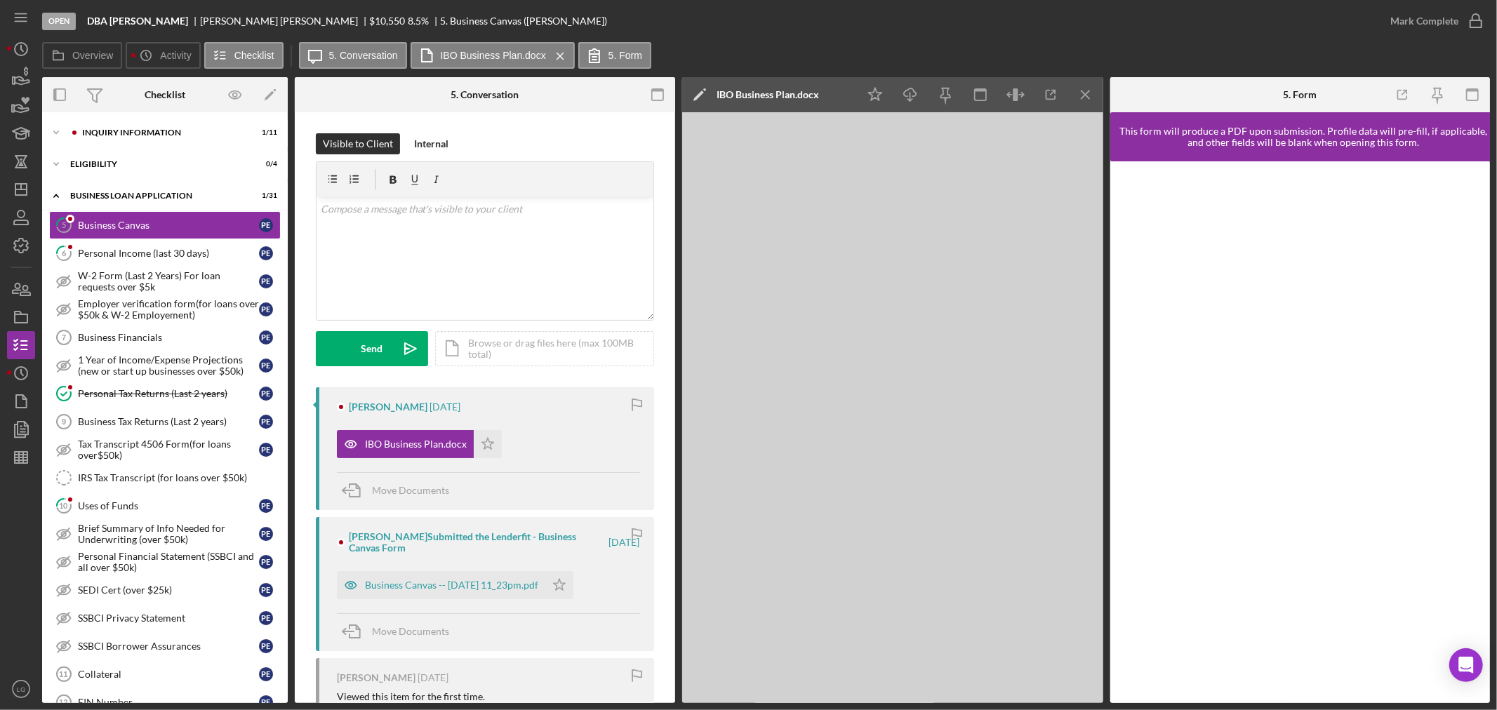
drag, startPoint x: 479, startPoint y: 450, endPoint x: 472, endPoint y: 494, distance: 44.8
click at [480, 450] on icon "Icon/Star" at bounding box center [488, 444] width 28 height 28
click at [486, 585] on div "Business Canvas -- [DATE] 11_23pm.pdf" at bounding box center [451, 585] width 173 height 11
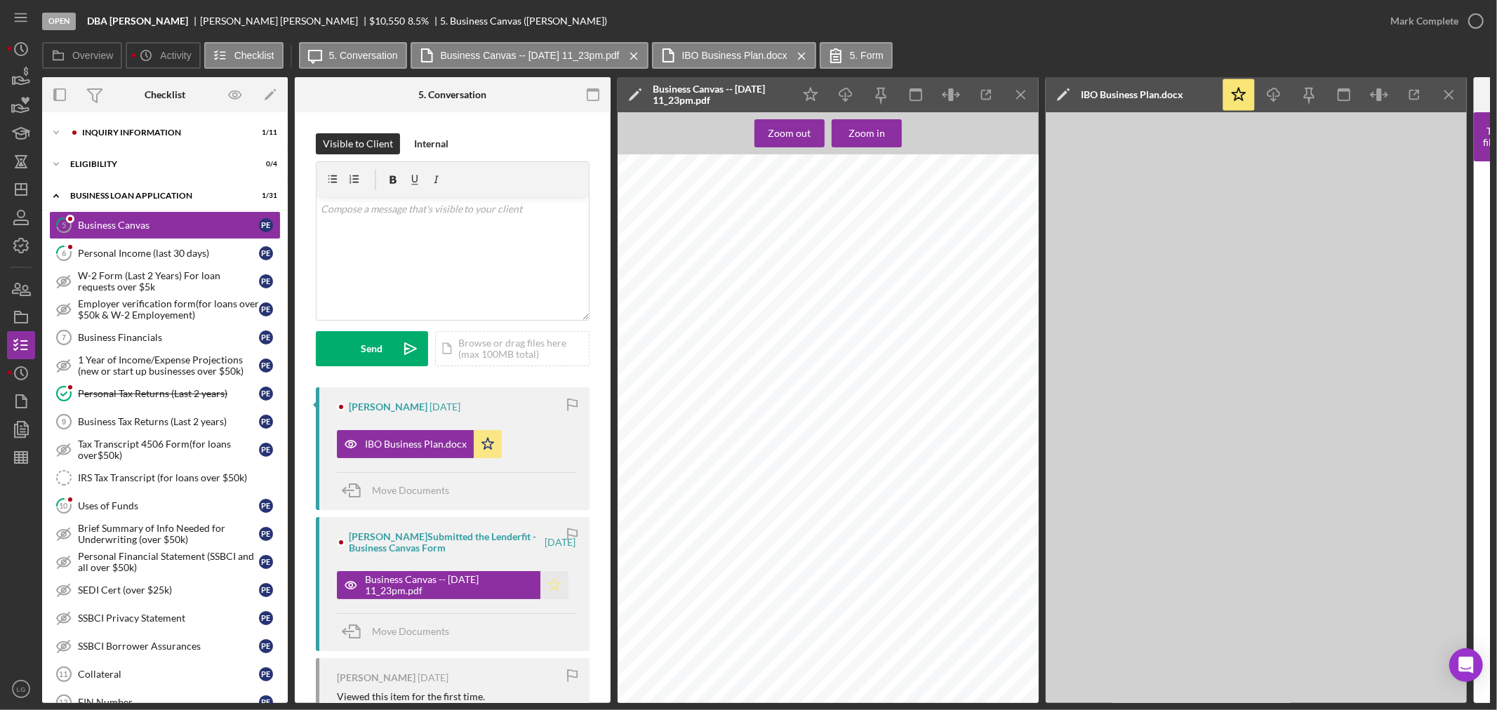
click at [554, 587] on icon "Icon/Star" at bounding box center [554, 585] width 28 height 28
click at [1399, 31] on div "Mark Complete" at bounding box center [1424, 21] width 68 height 28
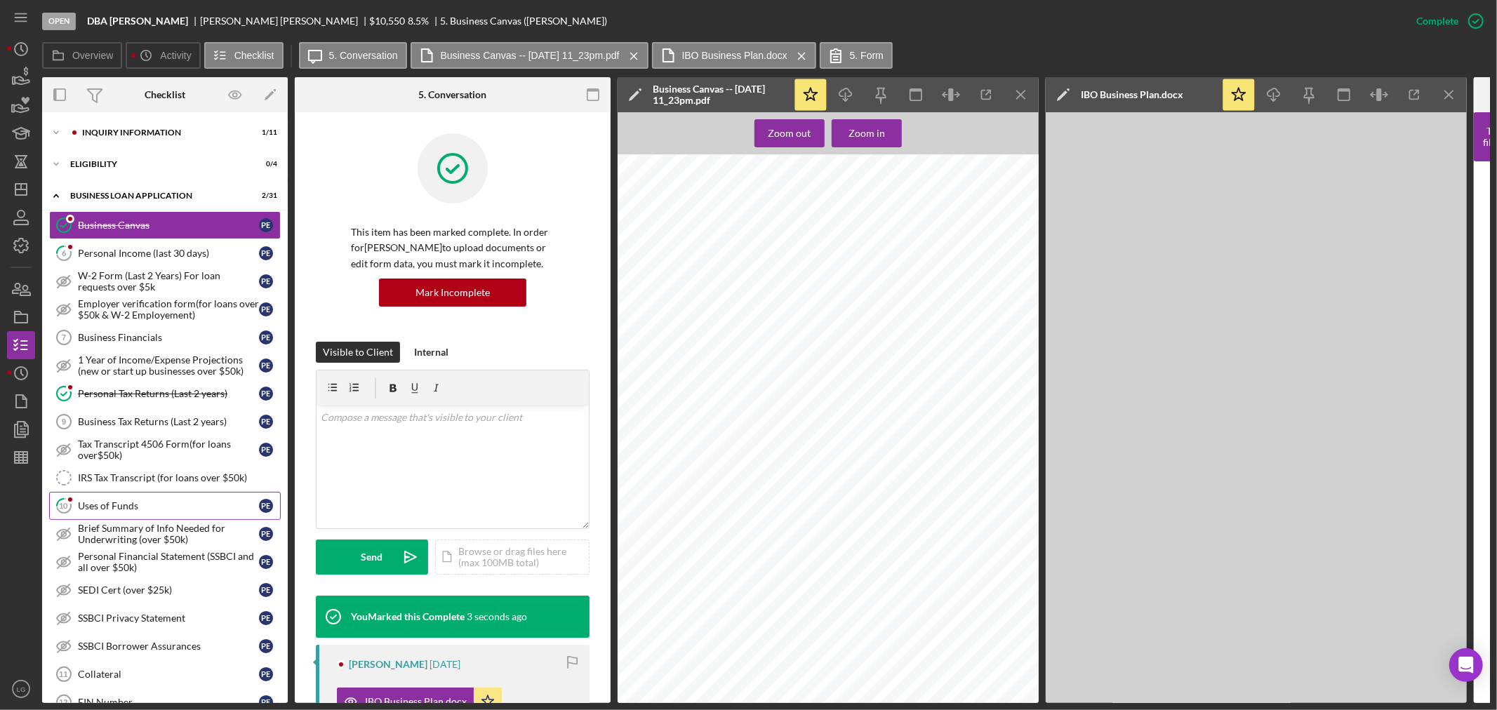
click at [107, 502] on div "Uses of Funds" at bounding box center [168, 505] width 181 height 11
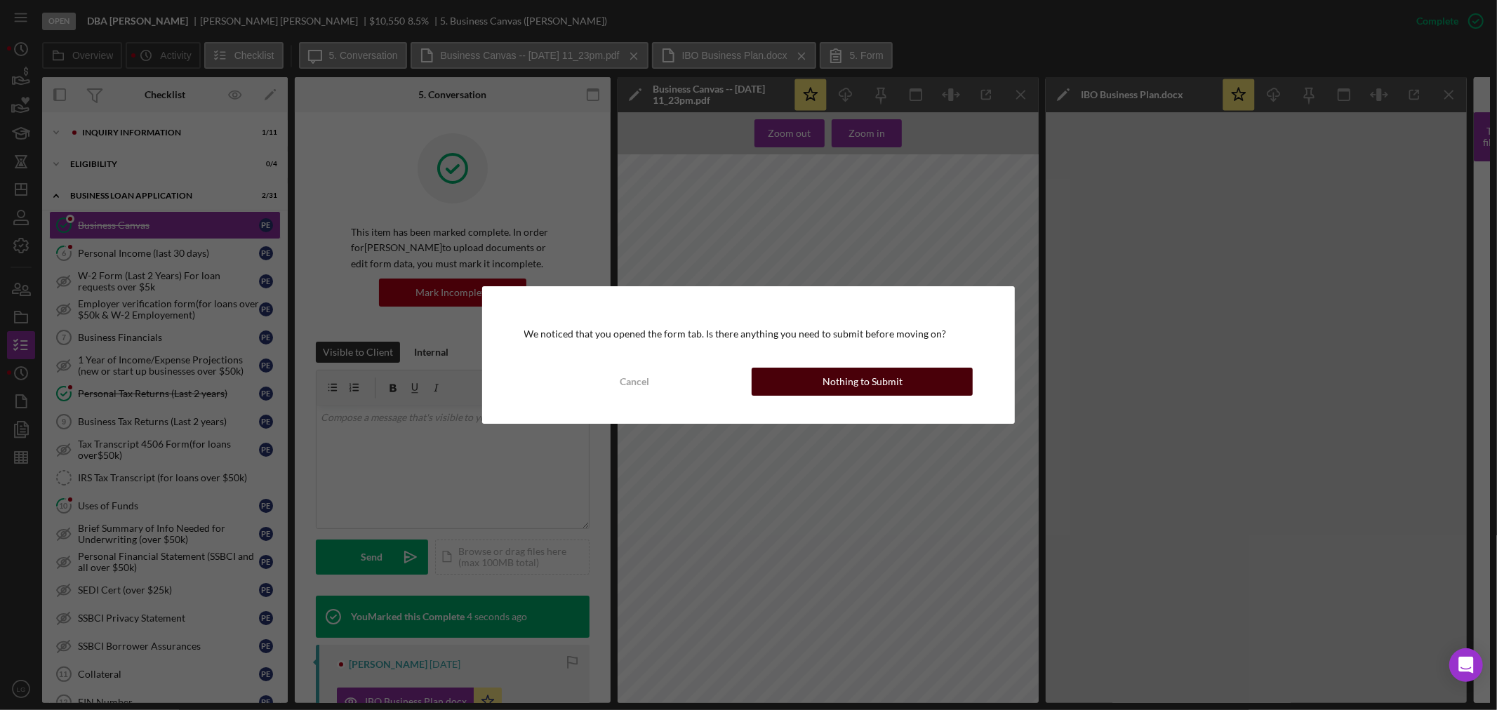
drag, startPoint x: 836, startPoint y: 365, endPoint x: 843, endPoint y: 375, distance: 12.1
click at [836, 367] on div "We noticed that you opened the form tab. Is there anything you need to submit b…" at bounding box center [748, 355] width 533 height 138
click at [844, 380] on div "Nothing to Submit" at bounding box center [862, 382] width 80 height 28
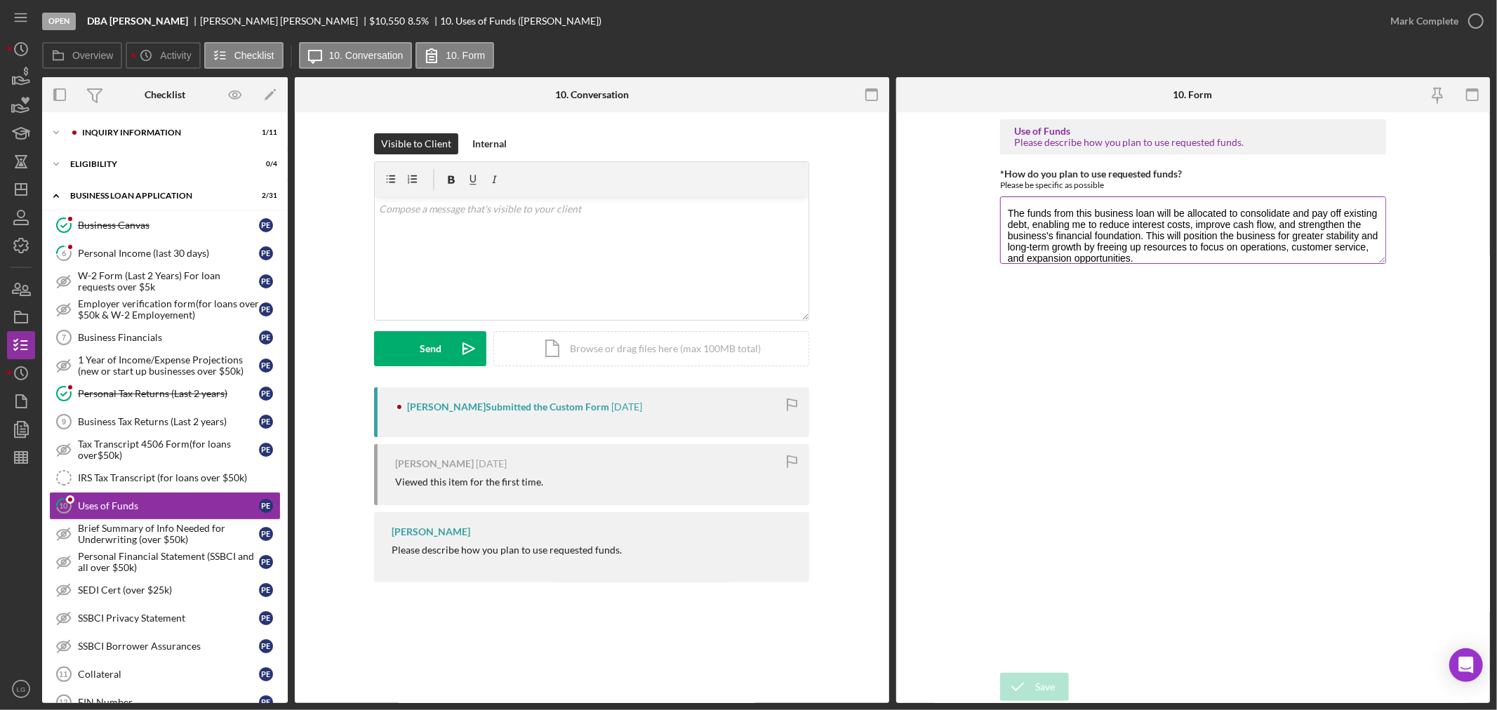
scroll to position [11, 0]
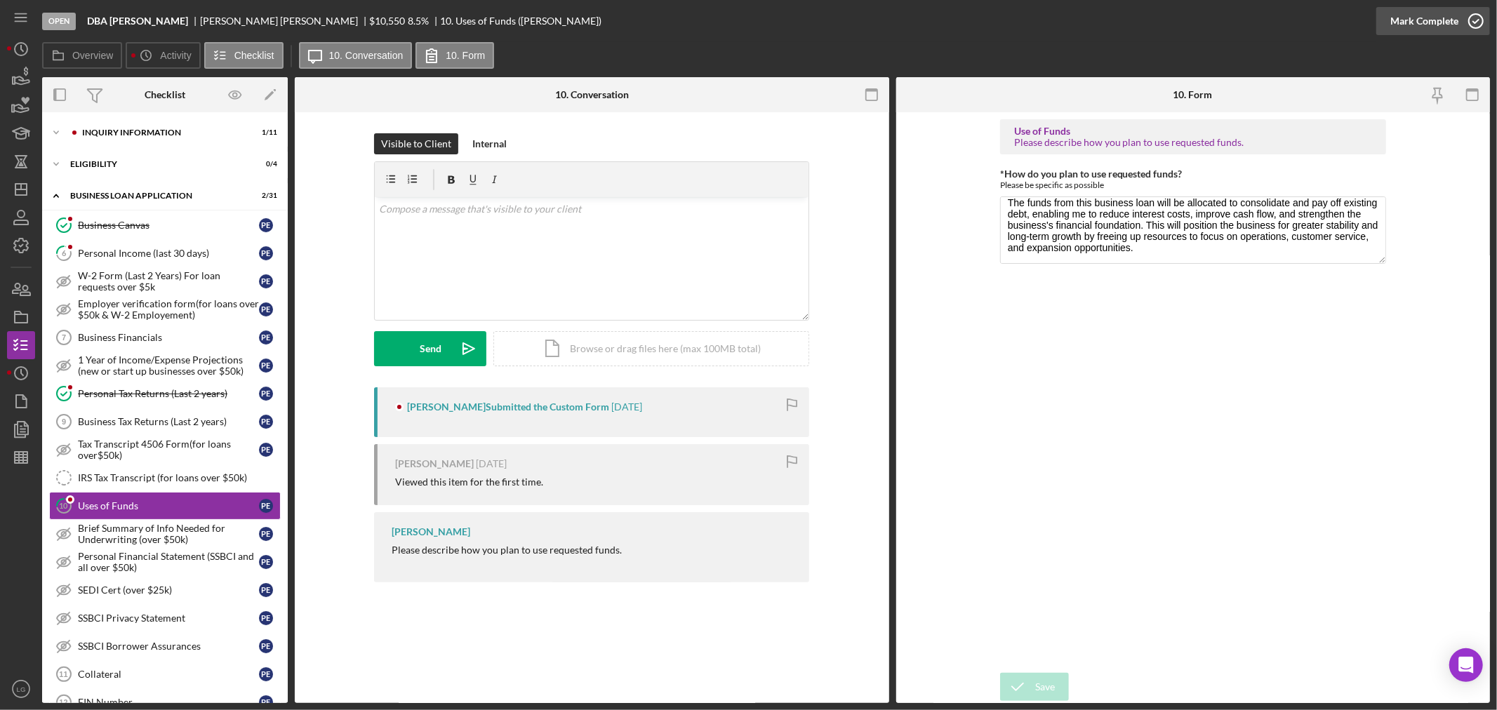
click at [1440, 25] on div "Mark Complete" at bounding box center [1424, 21] width 68 height 28
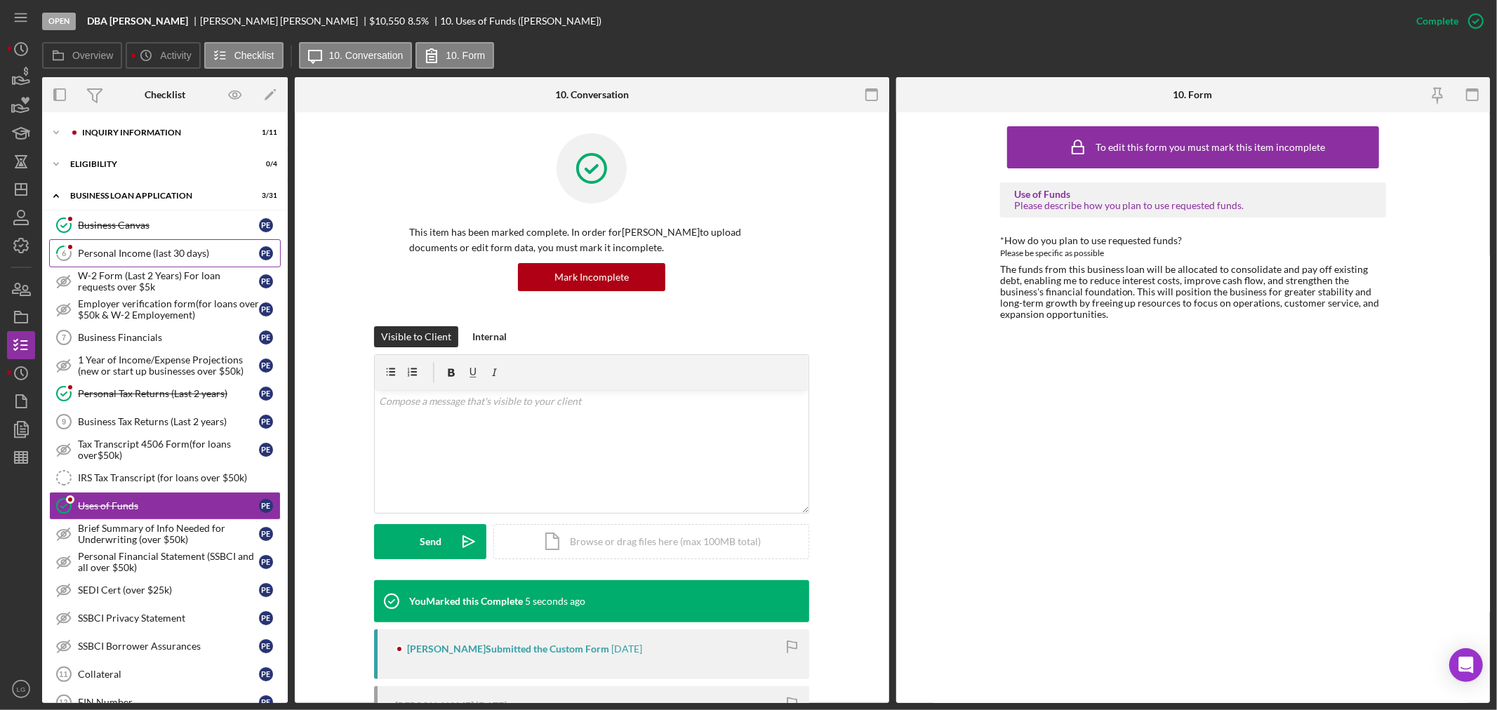
click at [152, 262] on link "6 Personal Income (last 30 days) P E" at bounding box center [165, 253] width 232 height 28
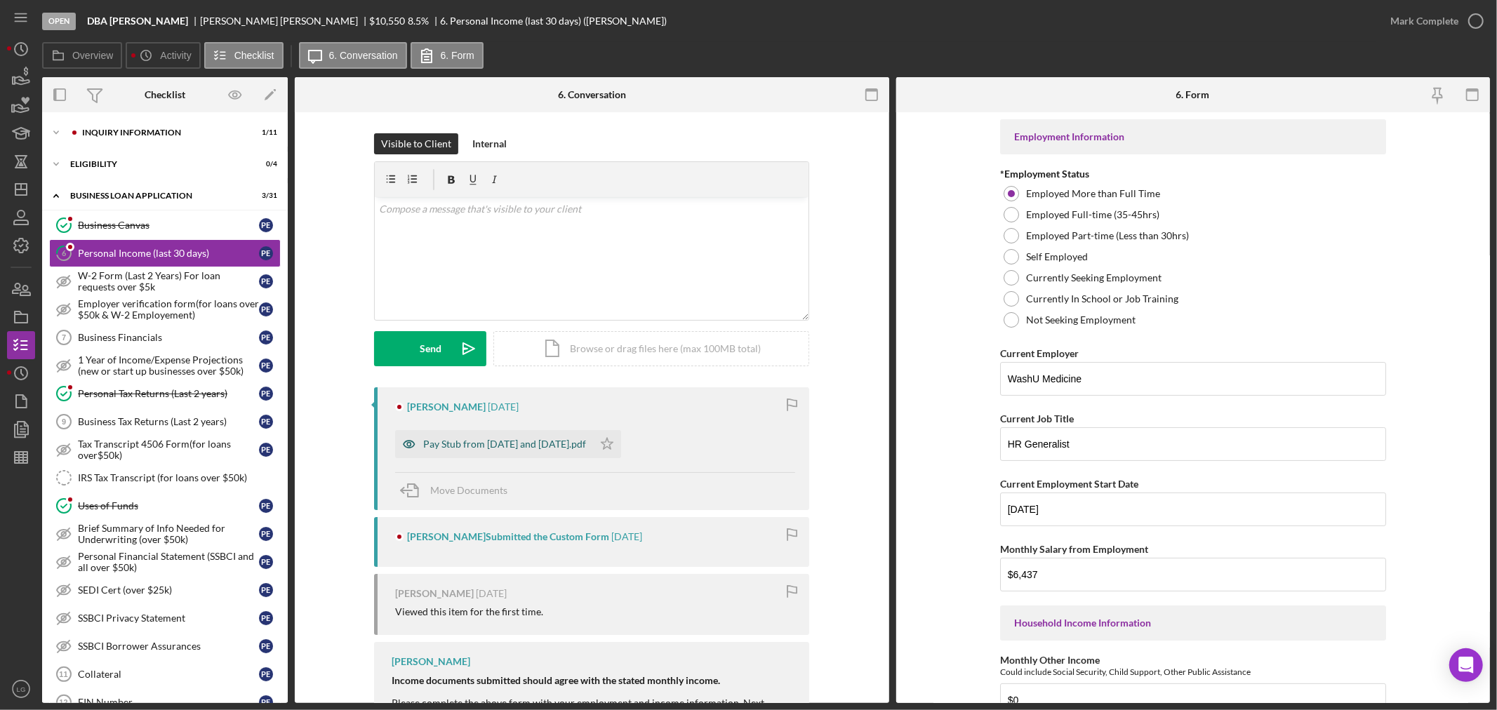
click at [537, 453] on div "Pay Stub from [DATE] and [DATE].pdf" at bounding box center [494, 444] width 198 height 28
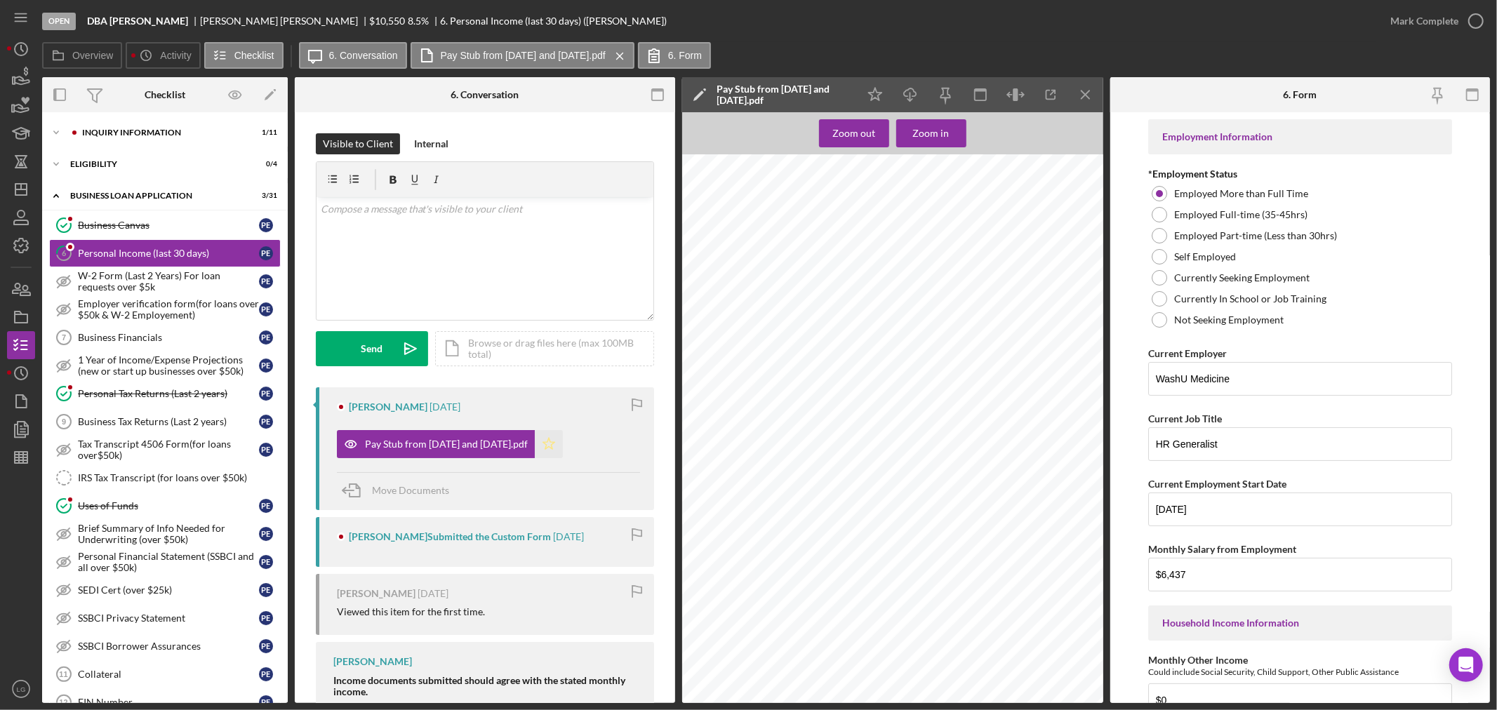
click at [542, 451] on icon "Icon/Star" at bounding box center [549, 444] width 28 height 28
click at [1451, 25] on div "Mark Complete" at bounding box center [1424, 21] width 68 height 28
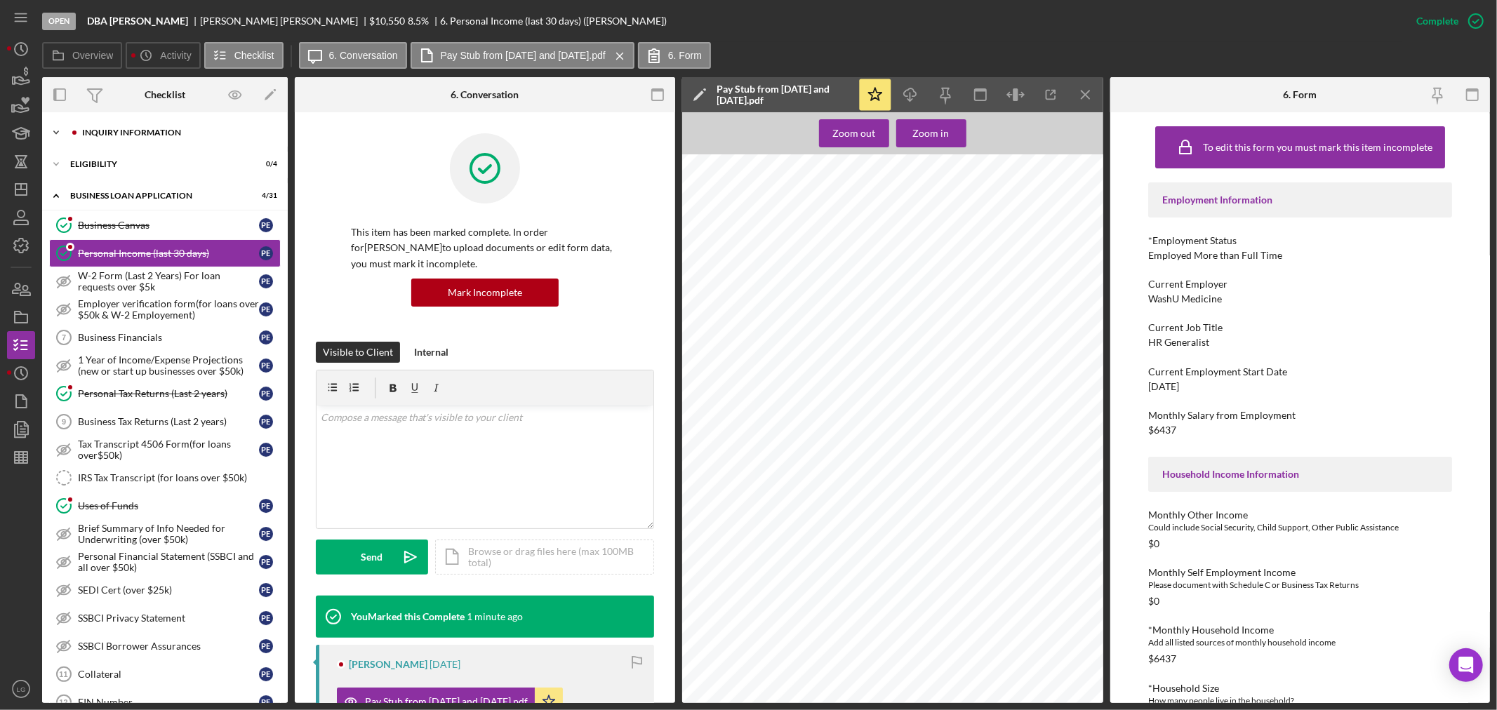
click at [121, 131] on div "INQUIRY INFORMATION" at bounding box center [176, 132] width 188 height 8
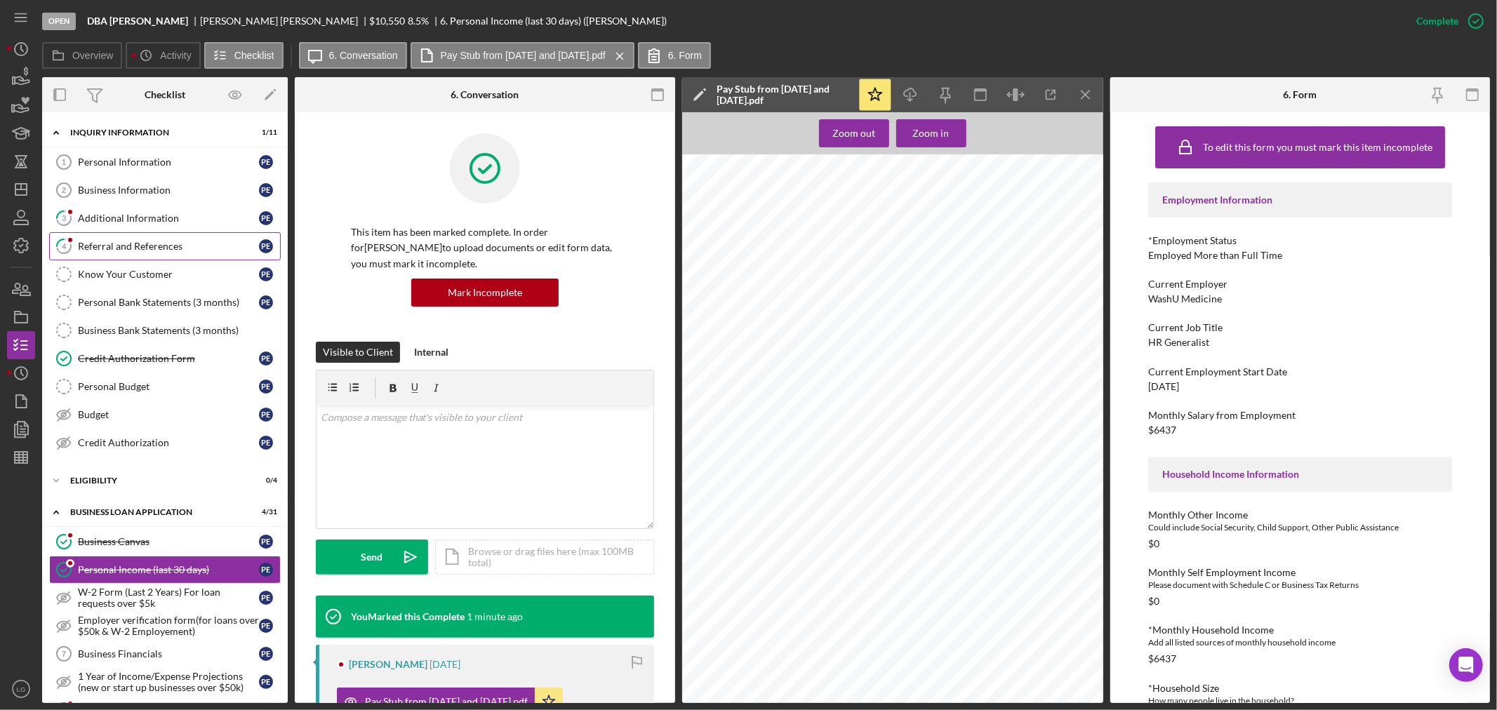
click at [156, 246] on div "Referral and References" at bounding box center [168, 246] width 181 height 11
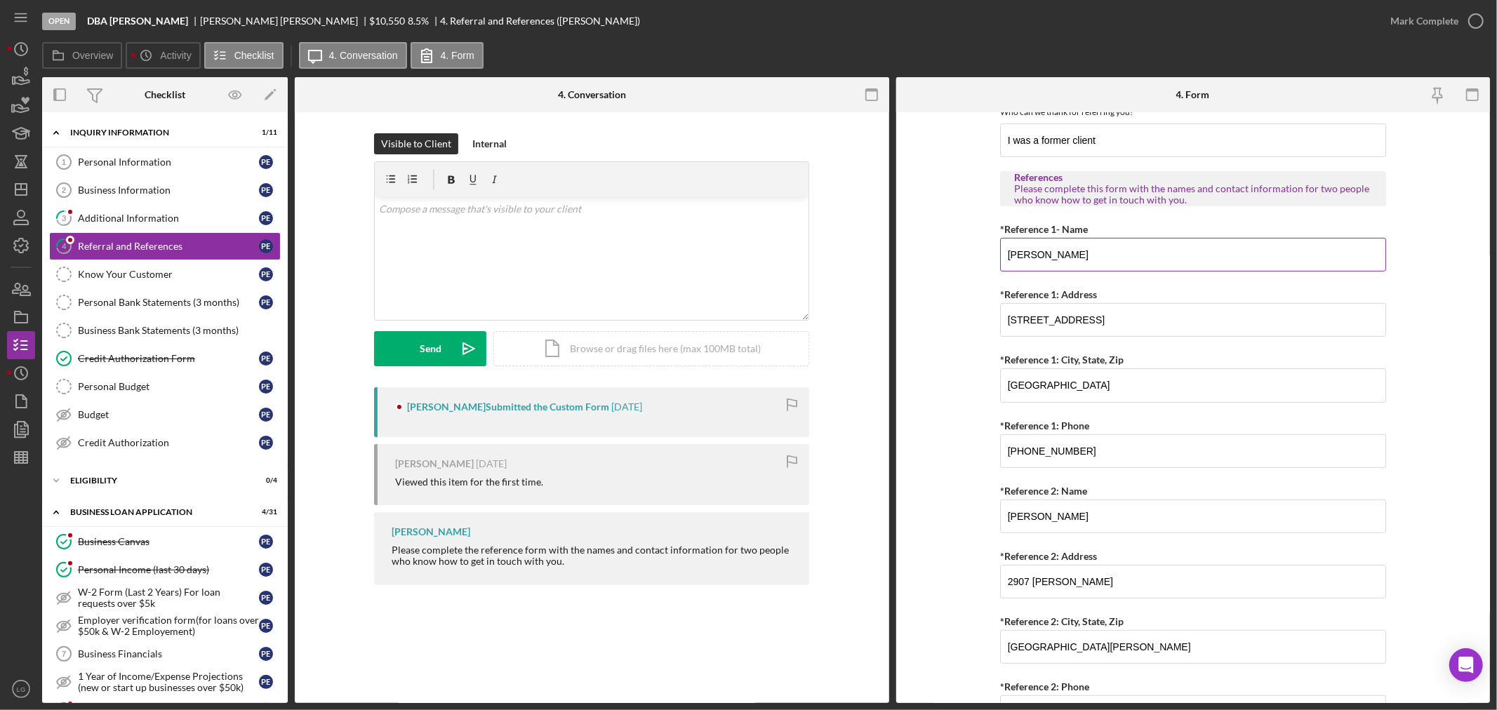
scroll to position [468, 0]
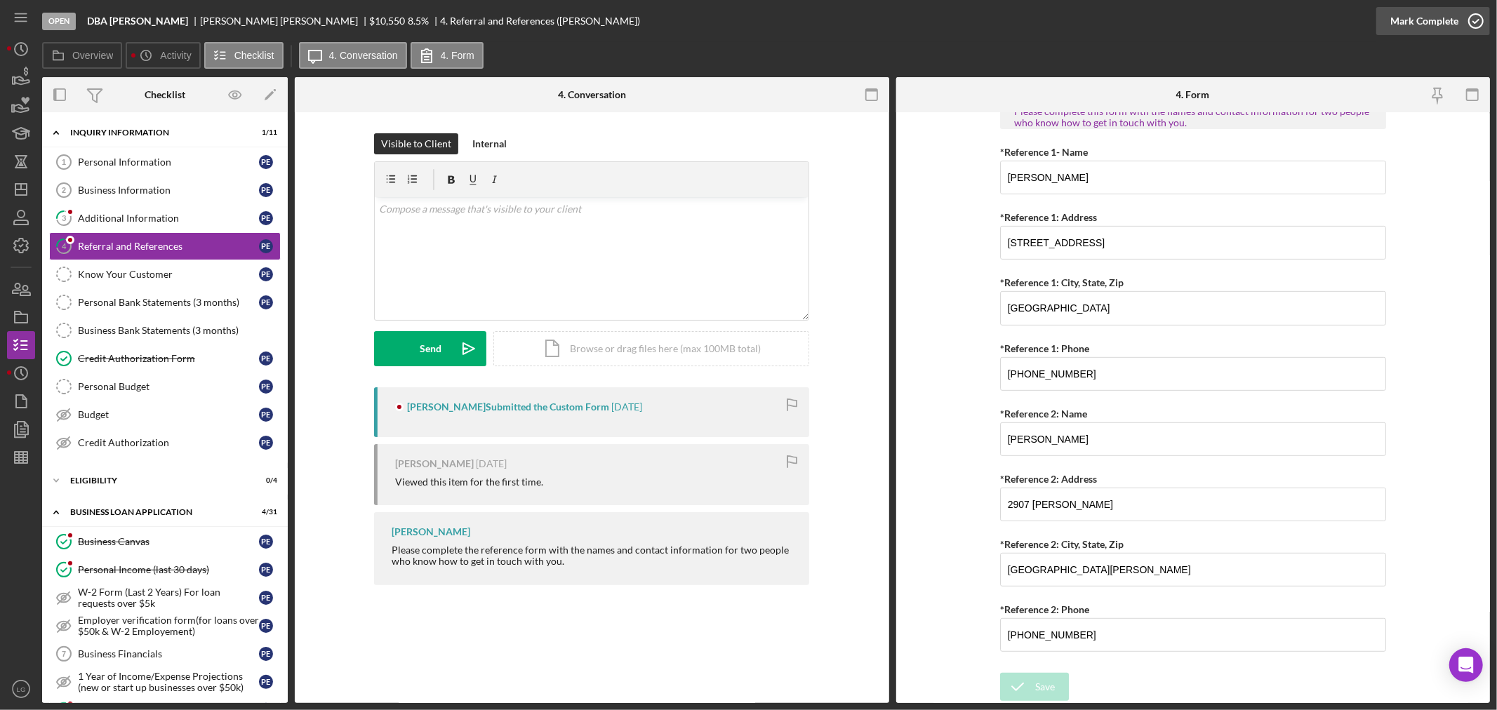
click at [1428, 34] on div "Mark Complete" at bounding box center [1424, 21] width 68 height 28
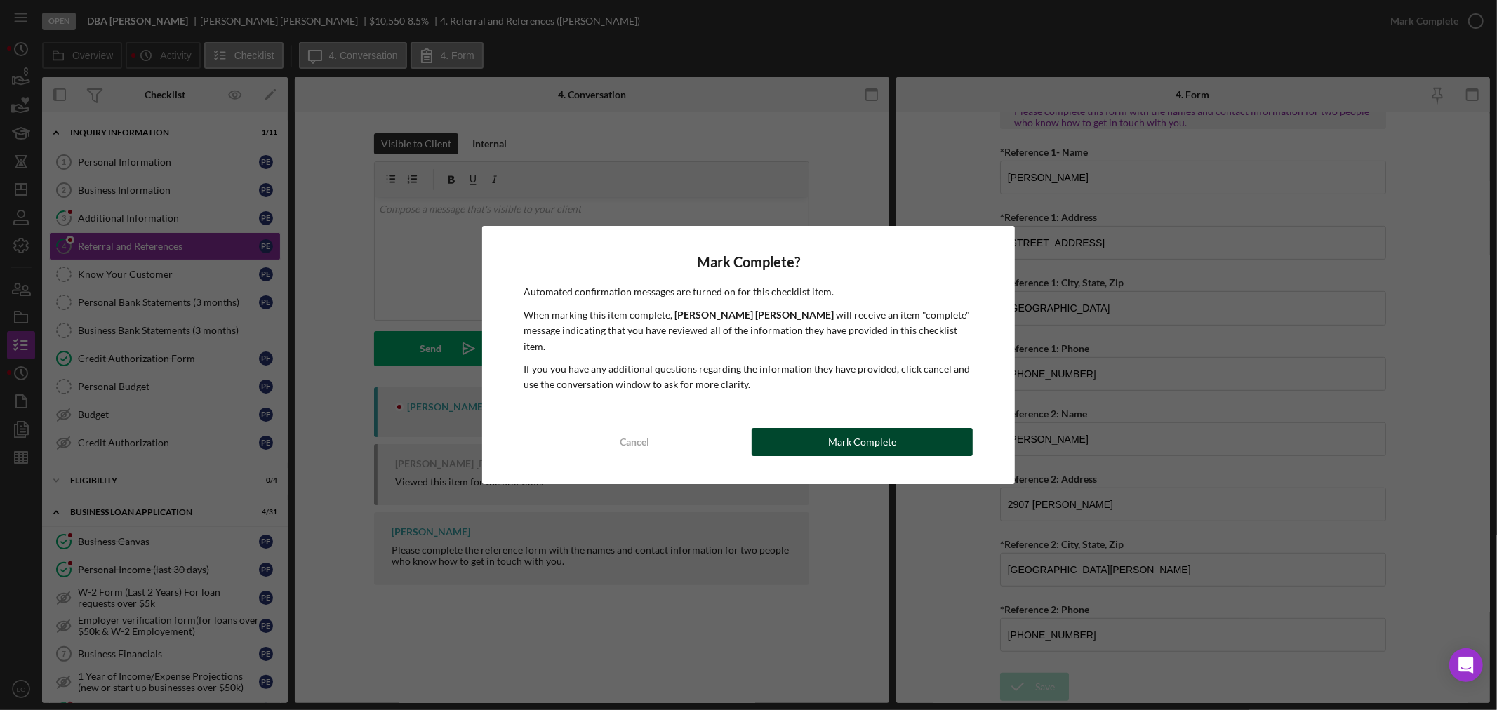
click at [874, 439] on div "Mark Complete" at bounding box center [862, 442] width 68 height 28
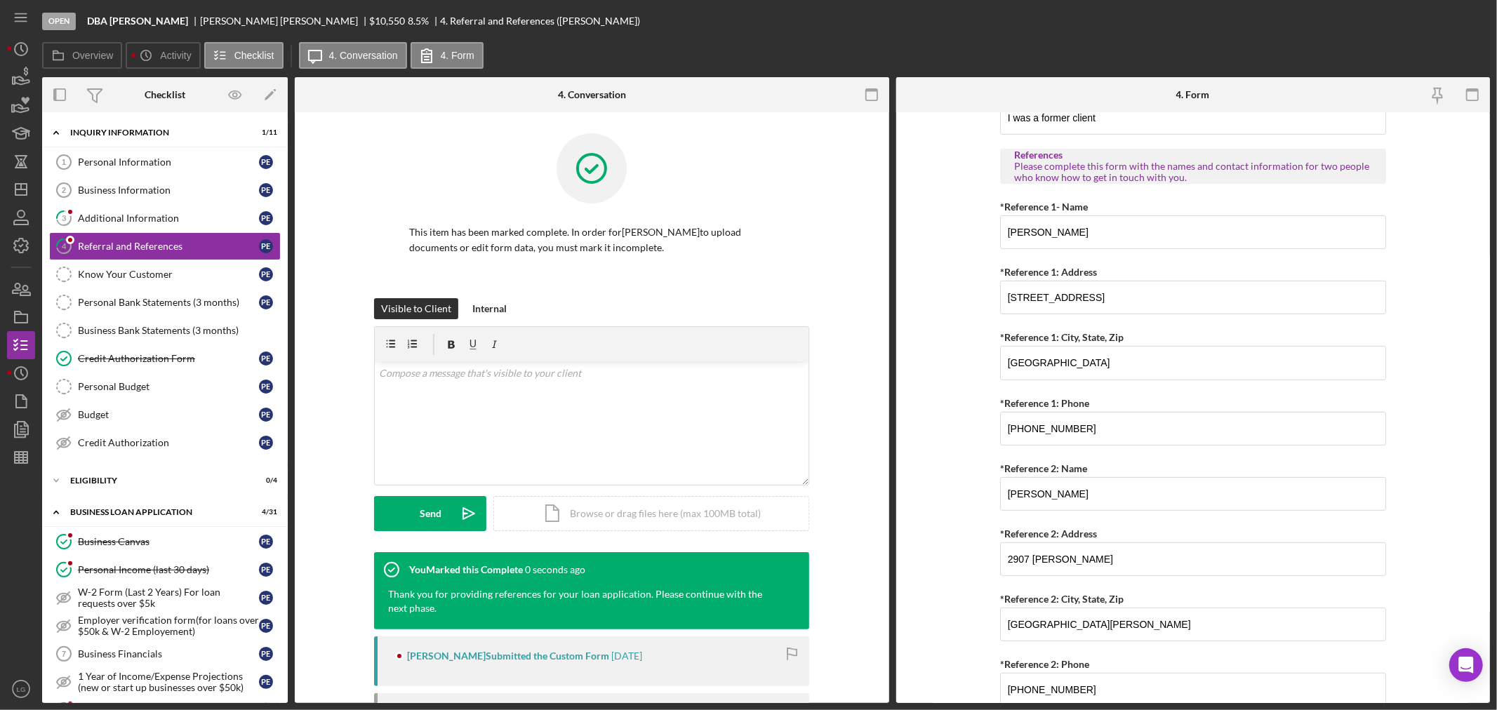
scroll to position [524, 0]
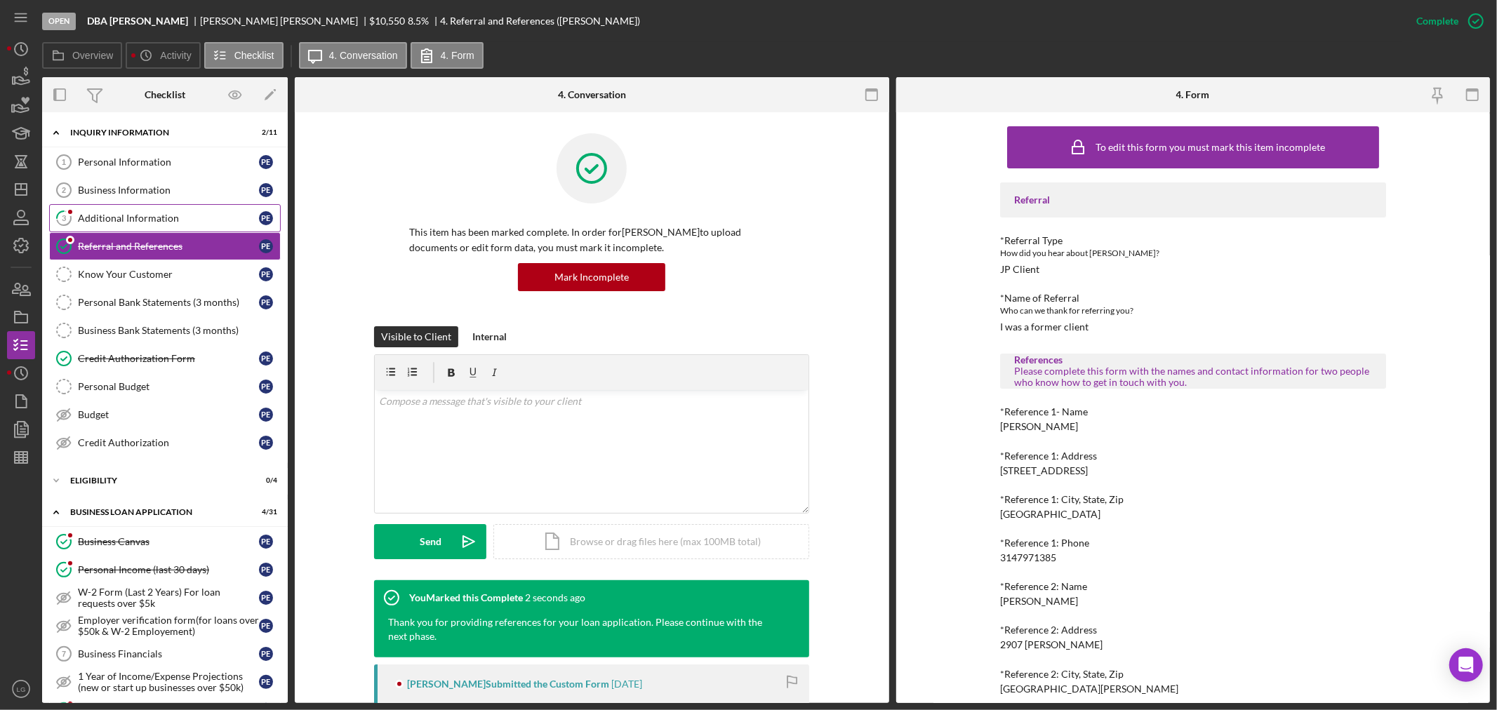
click at [116, 215] on div "Additional Information" at bounding box center [168, 218] width 181 height 11
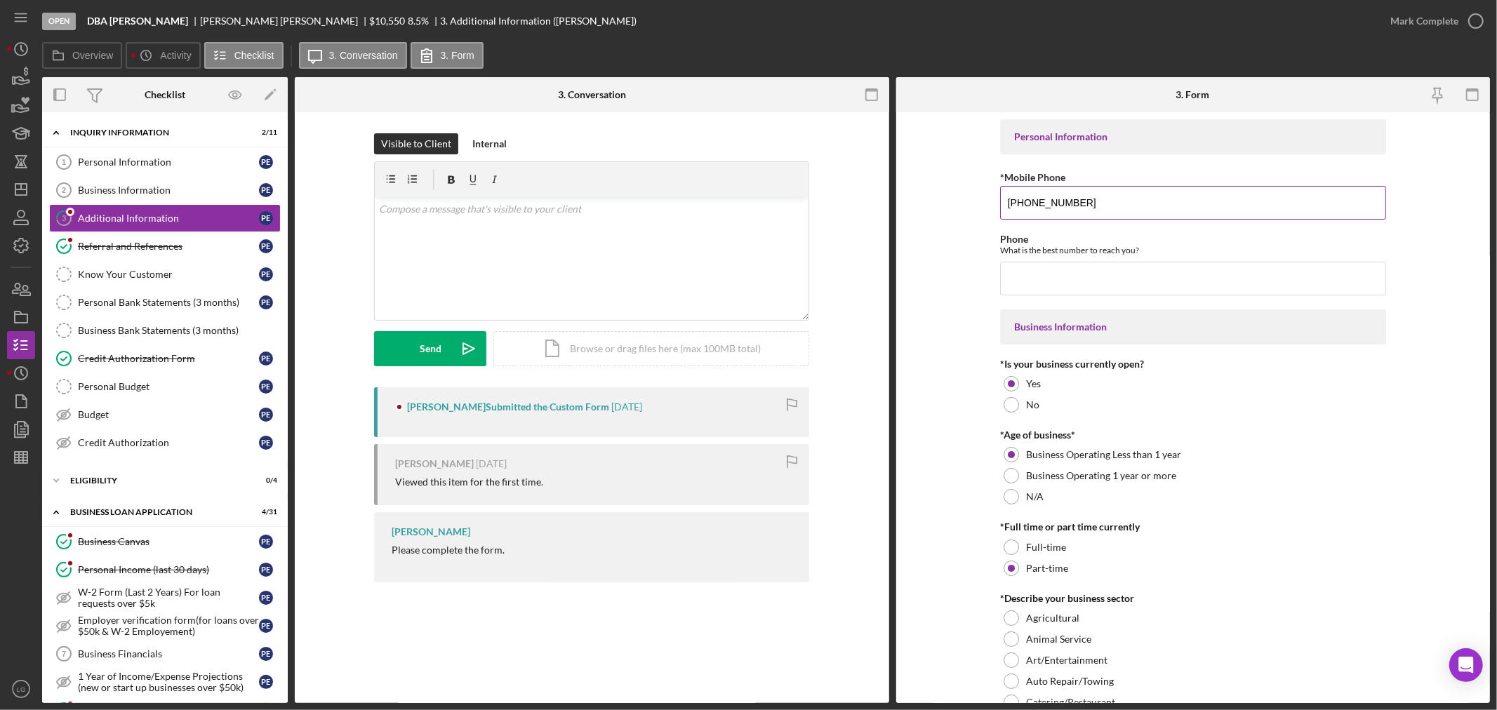
click at [1107, 196] on input "[PHONE_NUMBER]" at bounding box center [1193, 203] width 386 height 34
click at [1116, 282] on input "Phone" at bounding box center [1193, 279] width 386 height 34
paste input "[PHONE_NUMBER]"
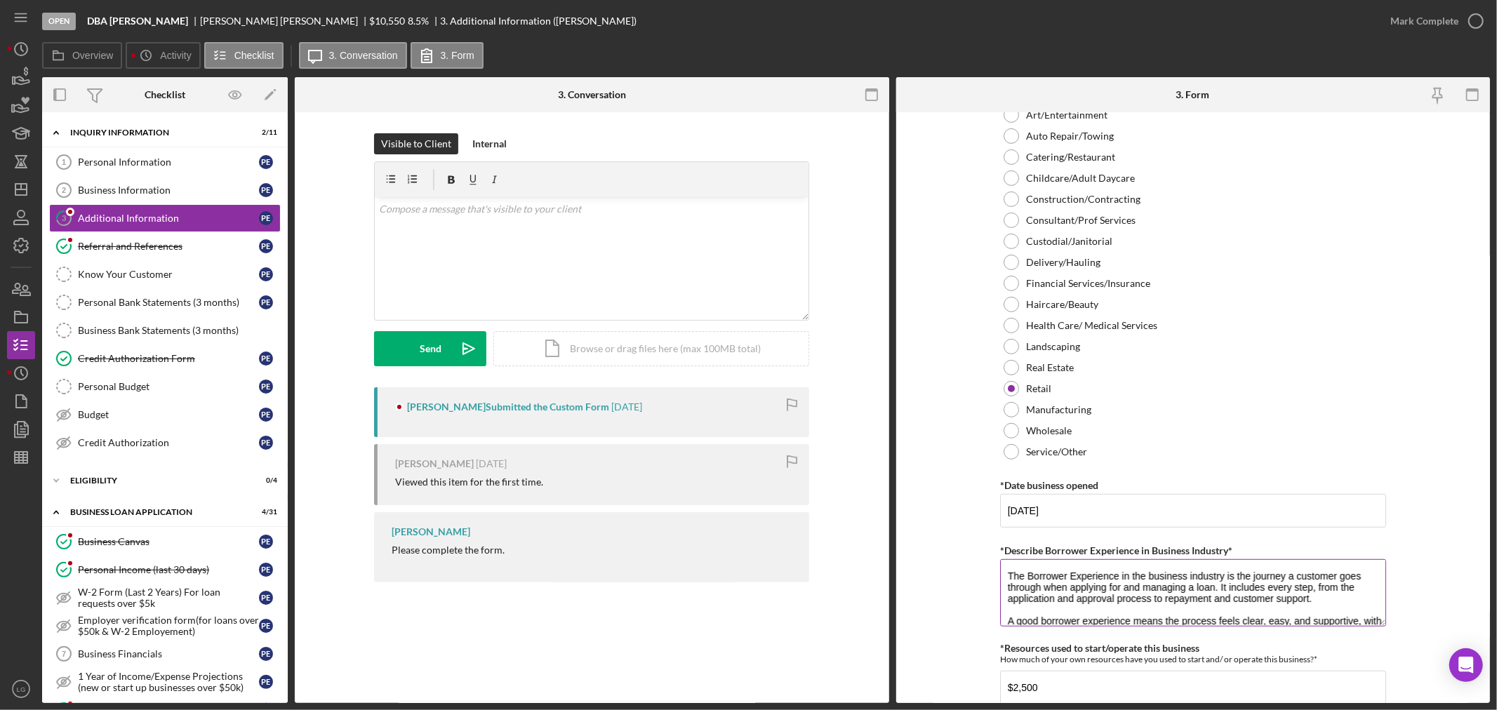
scroll to position [45, 0]
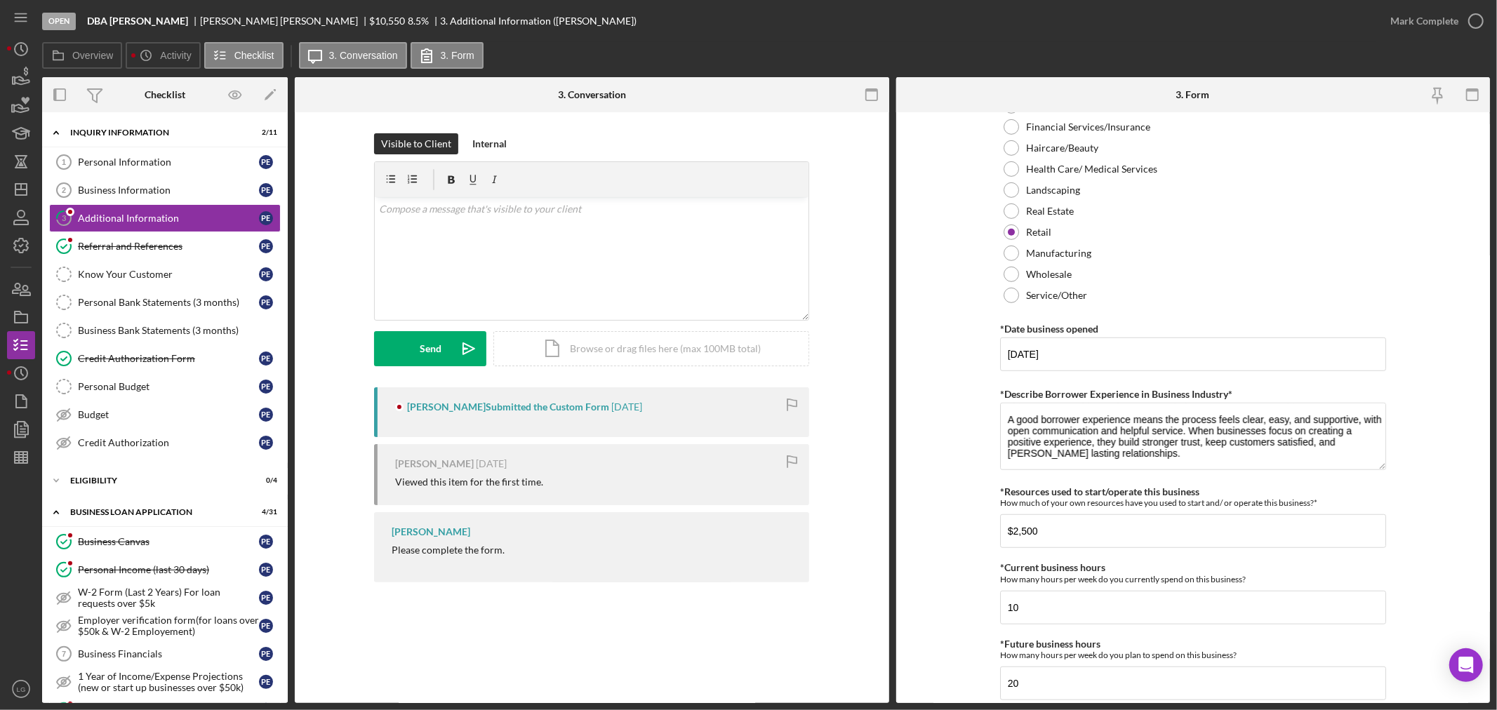
type input "[PHONE_NUMBER]"
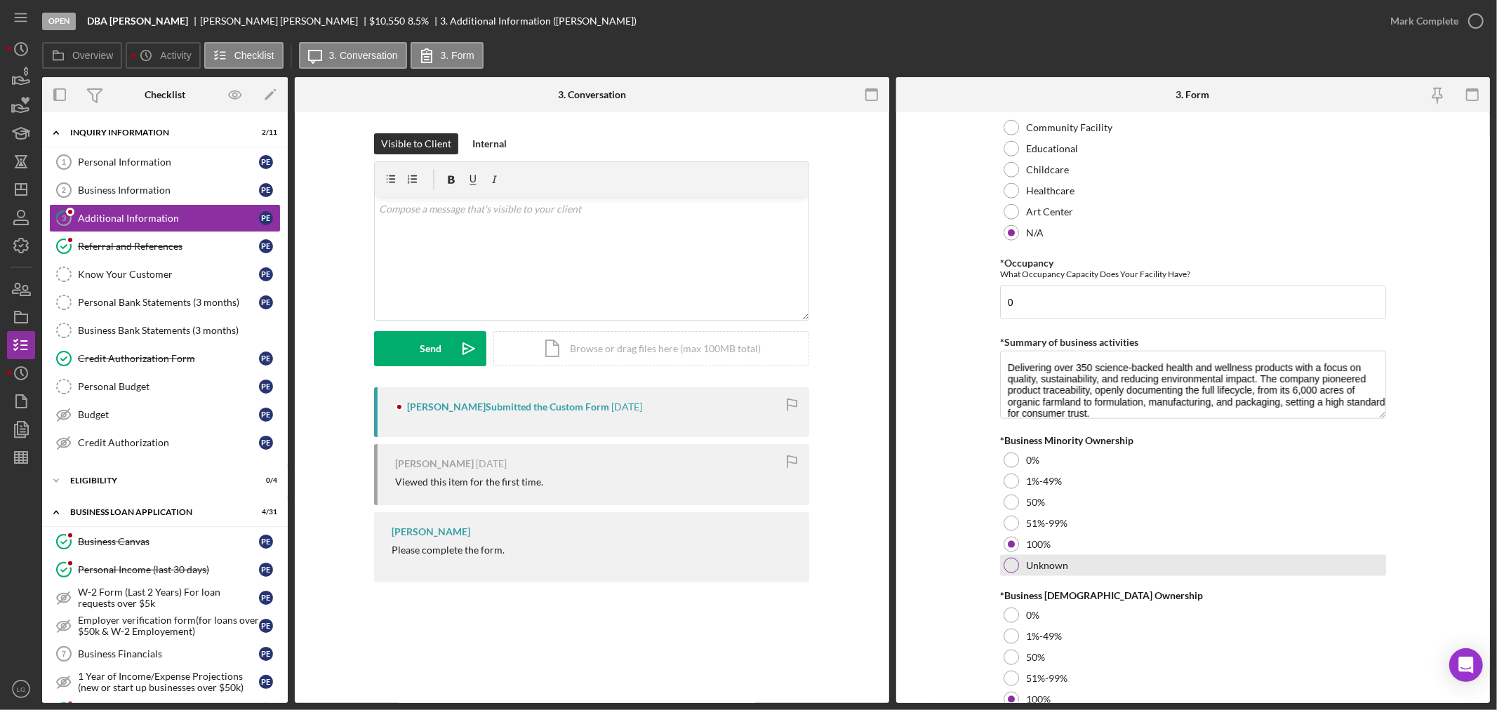
scroll to position [1485, 0]
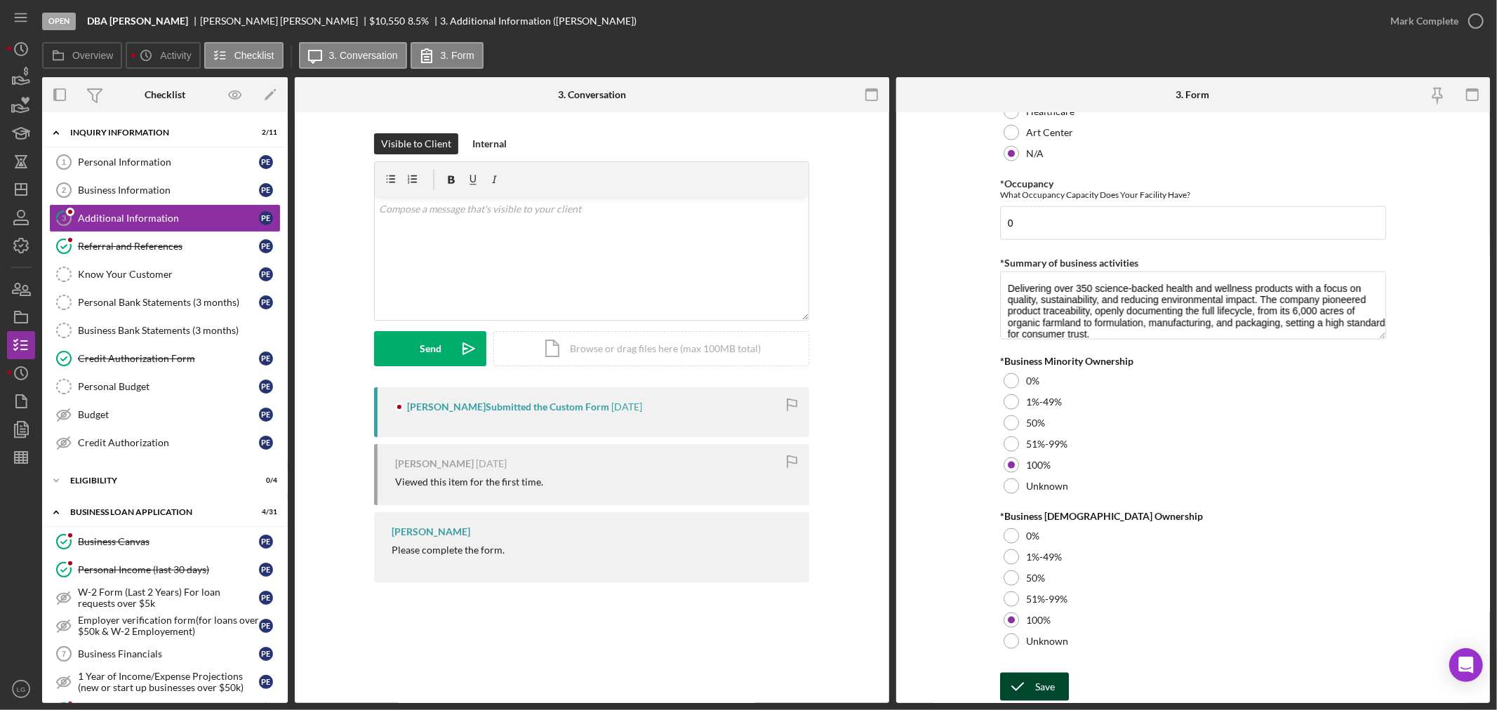
click at [1043, 679] on div "Save" at bounding box center [1045, 687] width 20 height 28
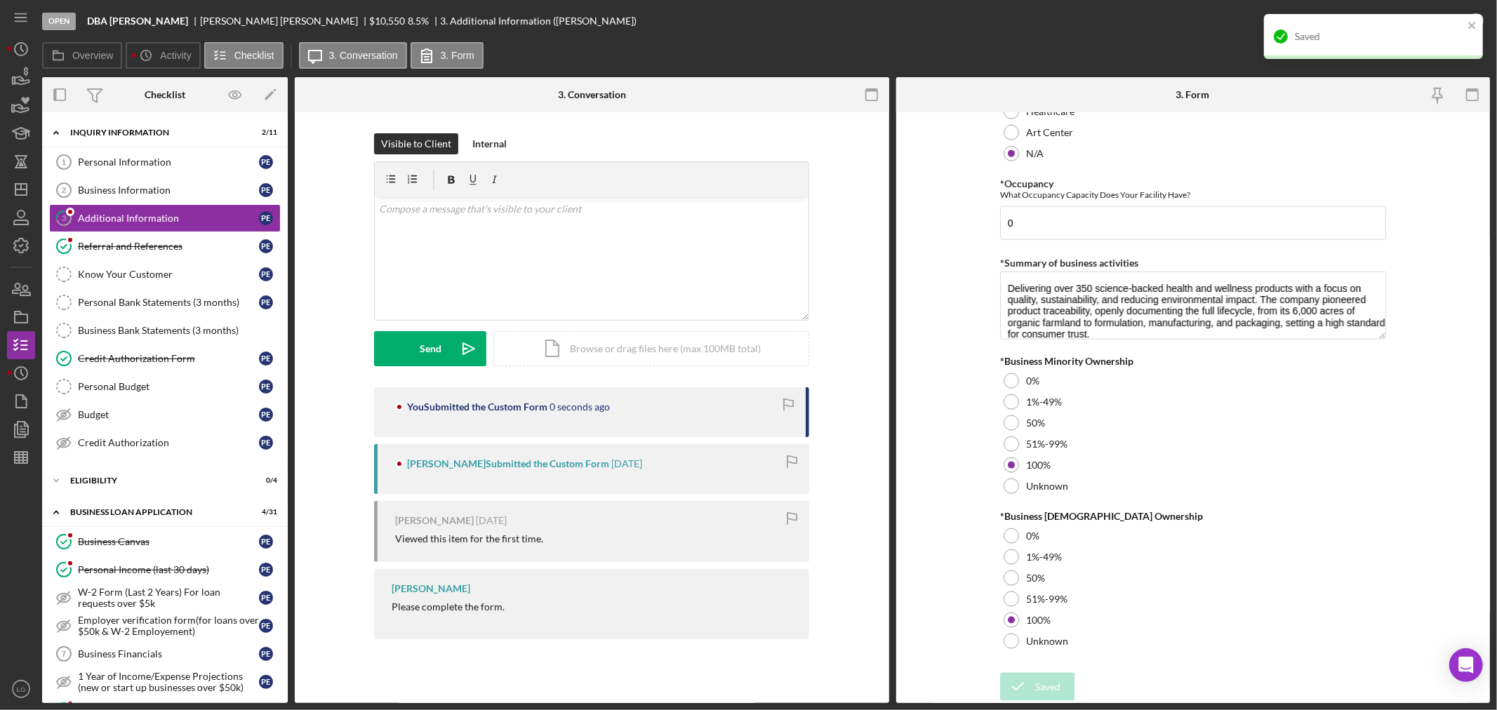
click at [1436, 32] on div "Saved" at bounding box center [1379, 36] width 168 height 11
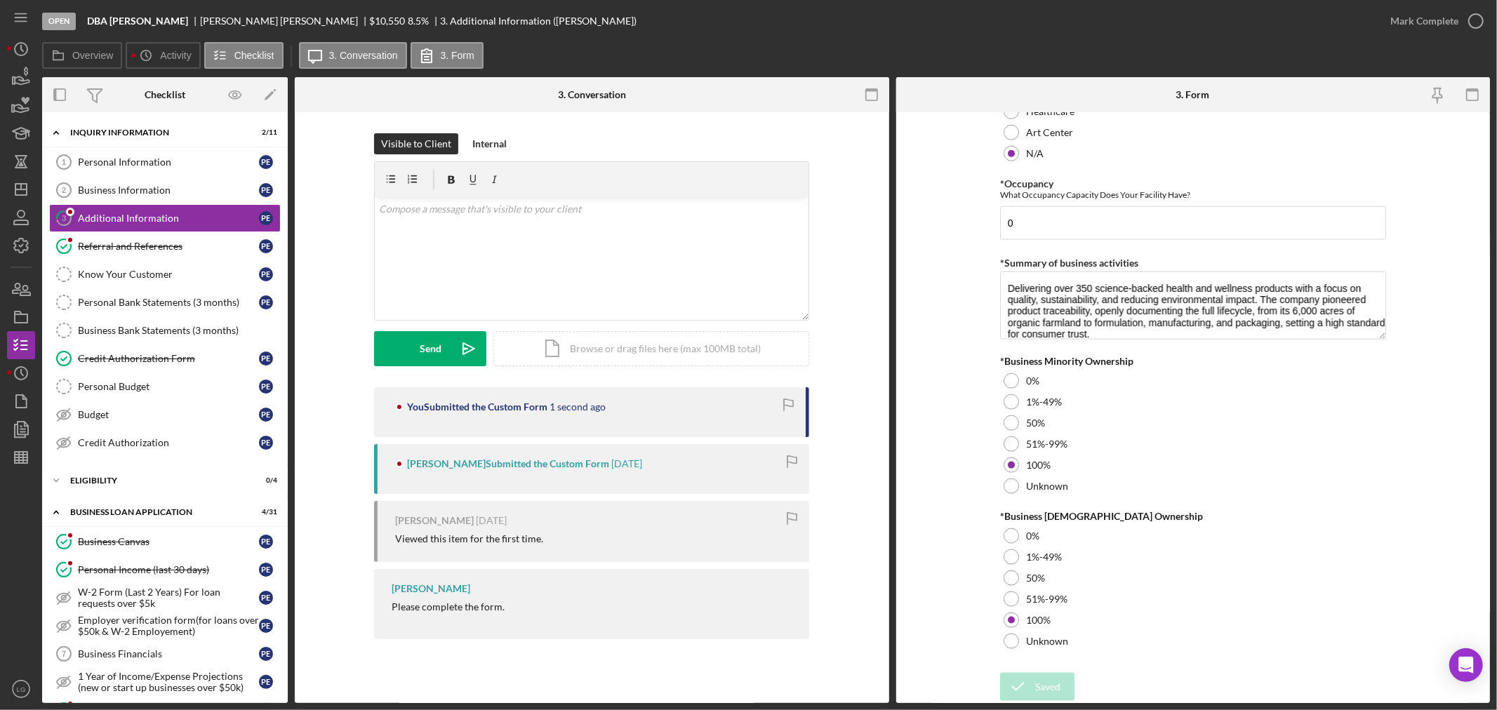
click at [1449, 17] on div "Saved" at bounding box center [1373, 14] width 225 height 6
click at [1418, 13] on div "Mark Complete" at bounding box center [1424, 21] width 68 height 28
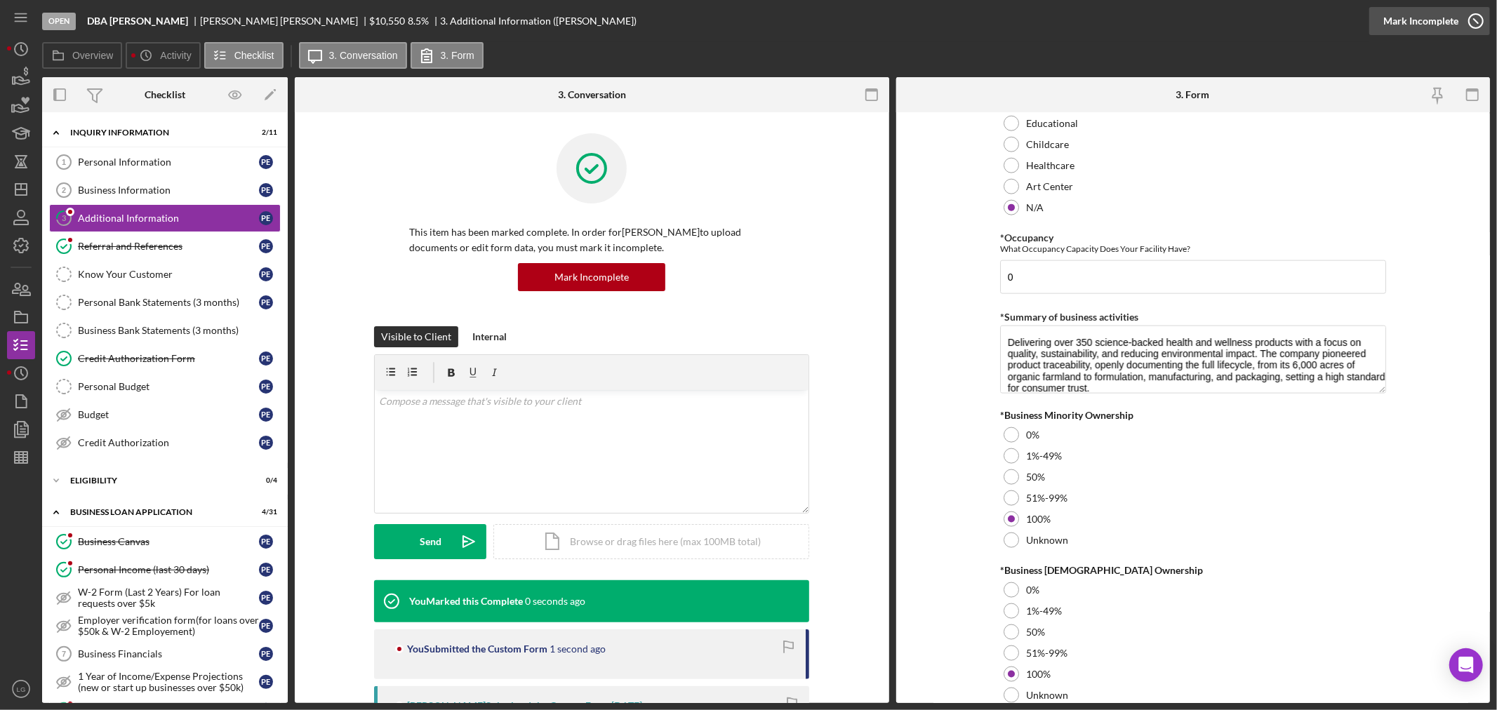
scroll to position [1541, 0]
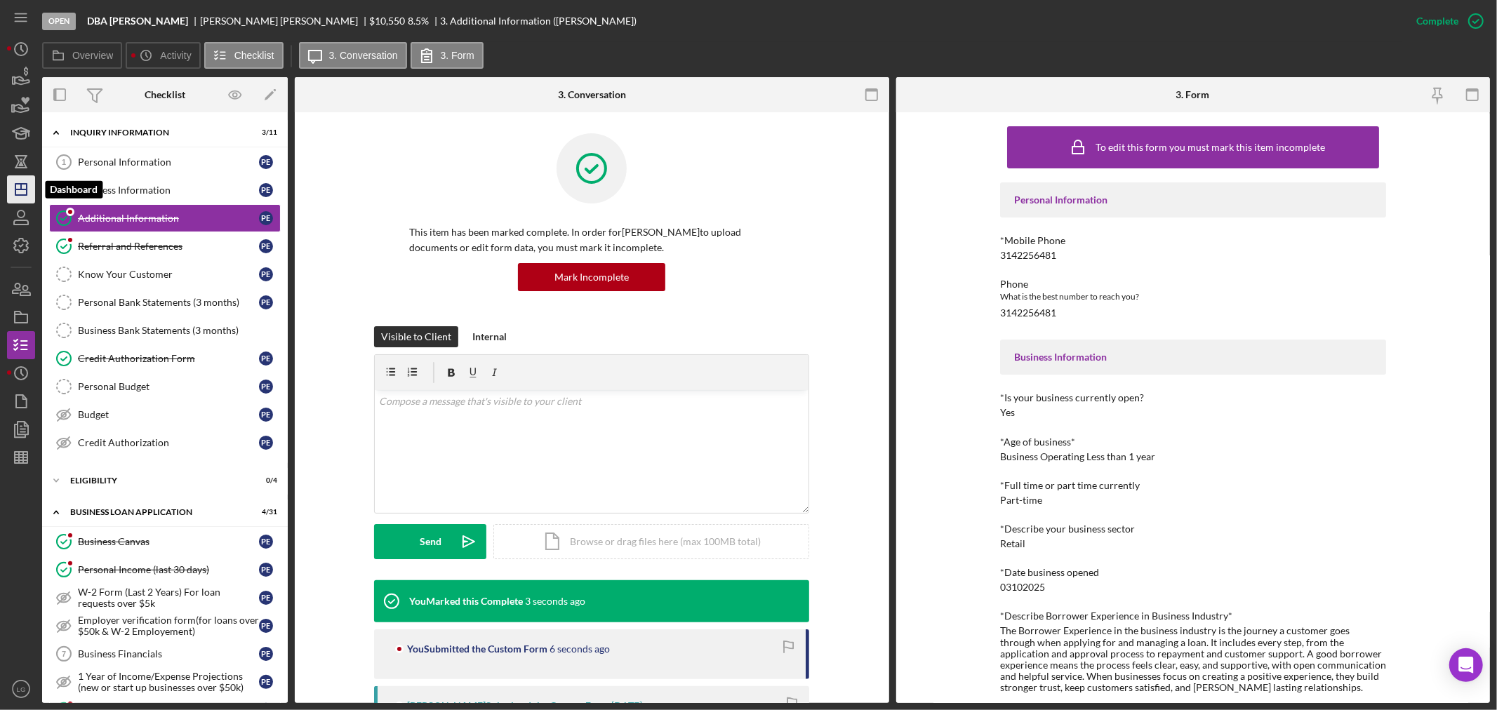
click at [26, 187] on polygon "button" at bounding box center [20, 189] width 11 height 11
